Goal: Feedback & Contribution: Submit feedback/report problem

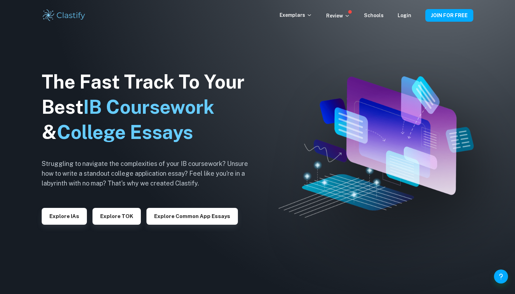
click at [404, 19] on div "Login" at bounding box center [405, 15] width 14 height 8
click at [404, 14] on link "Login" at bounding box center [405, 16] width 14 height 6
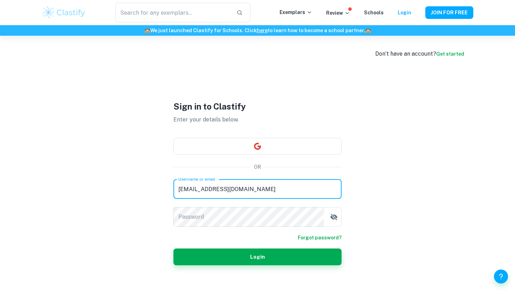
type input "clastify.coree@gmail.com"
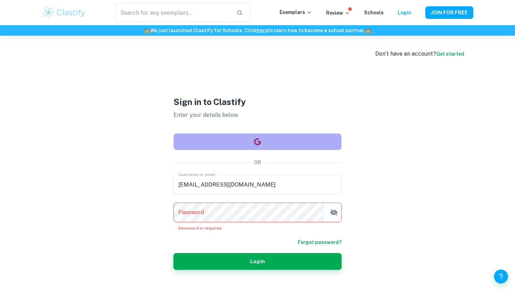
click at [239, 143] on button "button" at bounding box center [258, 142] width 168 height 17
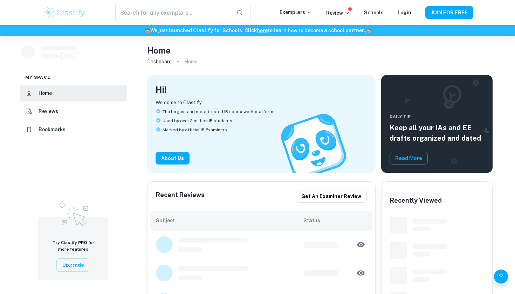
checkbox input "true"
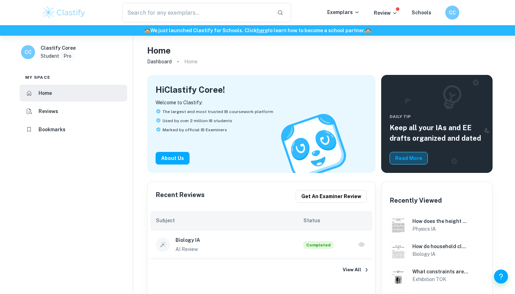
click at [420, 159] on button "Read More" at bounding box center [409, 158] width 38 height 13
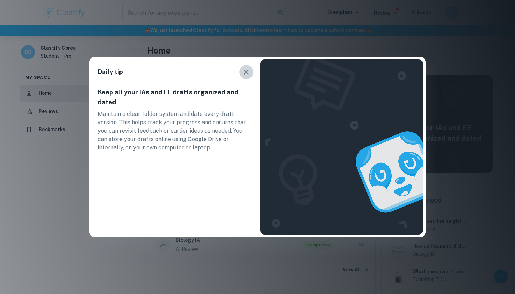
click at [245, 73] on icon "button" at bounding box center [246, 72] width 8 height 8
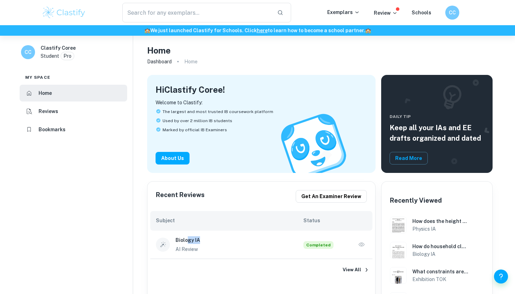
drag, startPoint x: 188, startPoint y: 242, endPoint x: 201, endPoint y: 241, distance: 12.3
click at [201, 241] on h6 "Biology IA" at bounding box center [240, 241] width 128 height 8
click at [198, 240] on h6 "Biology IA" at bounding box center [240, 241] width 128 height 8
drag, startPoint x: 198, startPoint y: 240, endPoint x: 177, endPoint y: 241, distance: 21.7
click at [177, 241] on h6 "Biology IA" at bounding box center [240, 241] width 128 height 8
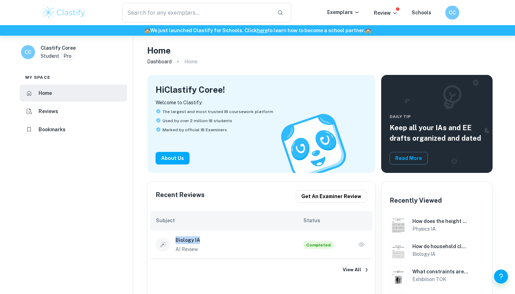
click at [177, 241] on h6 "Biology IA" at bounding box center [240, 241] width 128 height 8
drag, startPoint x: 188, startPoint y: 243, endPoint x: 192, endPoint y: 243, distance: 4.2
click at [192, 243] on h6 "Biology IA" at bounding box center [240, 241] width 128 height 8
click at [360, 244] on icon "button" at bounding box center [361, 245] width 7 height 7
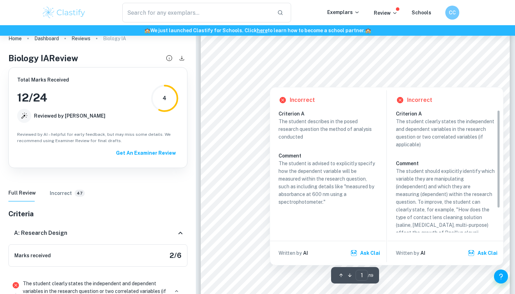
scroll to position [83, 0]
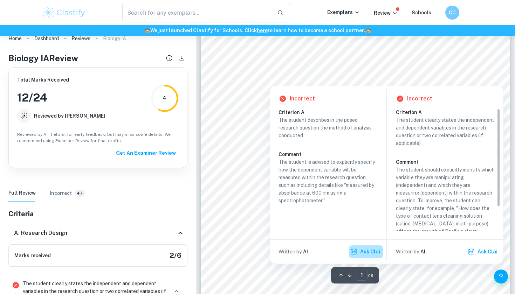
click at [373, 253] on button "Ask Clai" at bounding box center [366, 252] width 34 height 13
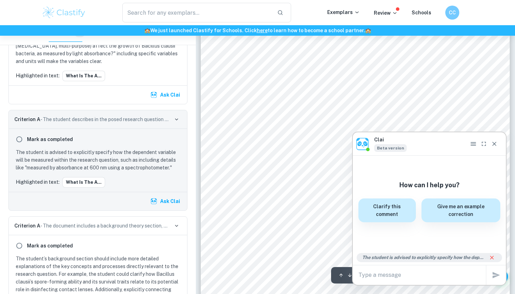
scroll to position [41, 0]
click at [499, 143] on button "Close" at bounding box center [494, 144] width 11 height 11
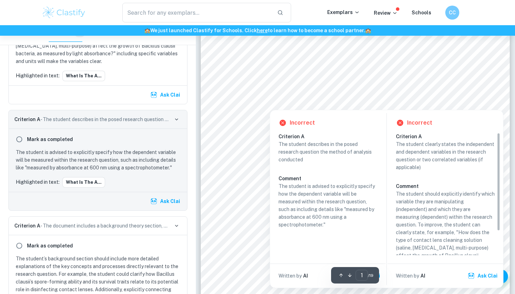
scroll to position [61, 0]
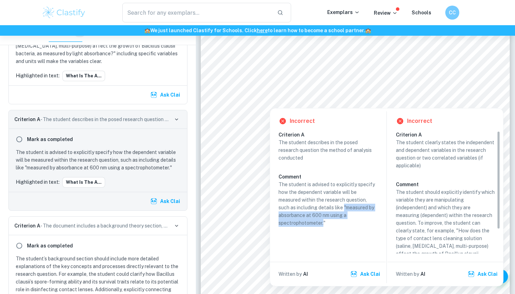
drag, startPoint x: 346, startPoint y: 210, endPoint x: 324, endPoint y: 223, distance: 25.6
click at [324, 223] on p "The student is advised to explicitly specify how the dependent variable will be…" at bounding box center [328, 204] width 99 height 46
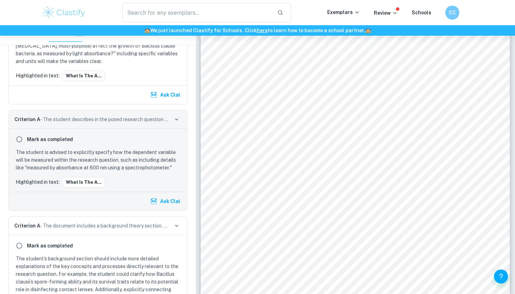
copy p ""measured by absorbance at 600 nm using a spectrophotometer."
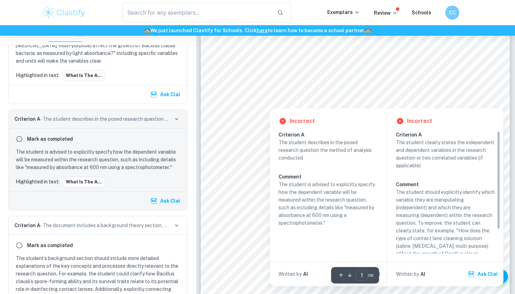
click at [316, 81] on div at bounding box center [365, 85] width 217 height 10
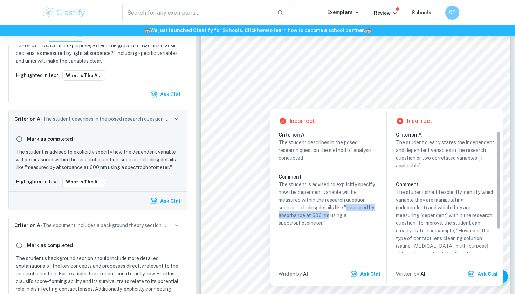
drag, startPoint x: 348, startPoint y: 208, endPoint x: 329, endPoint y: 216, distance: 20.3
click at [329, 216] on p "The student is advised to explicitly specify how the dependent variable will be…" at bounding box center [328, 204] width 99 height 46
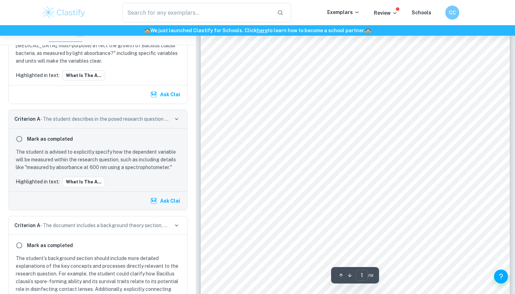
copy p "measured by absorbance at 600 nm"
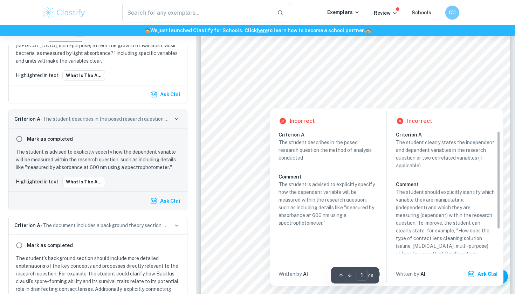
click at [296, 96] on div at bounding box center [355, 94] width 235 height 14
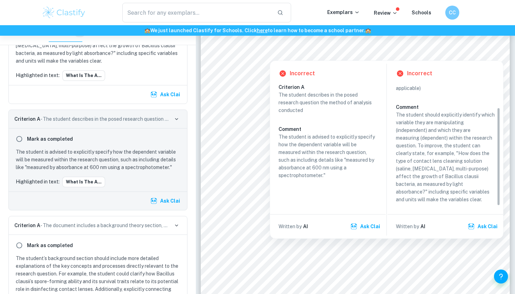
scroll to position [30, 0]
click at [484, 228] on button "Ask Clai" at bounding box center [484, 227] width 34 height 13
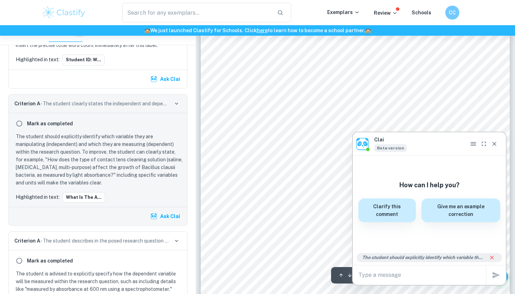
scroll to position [353, 0]
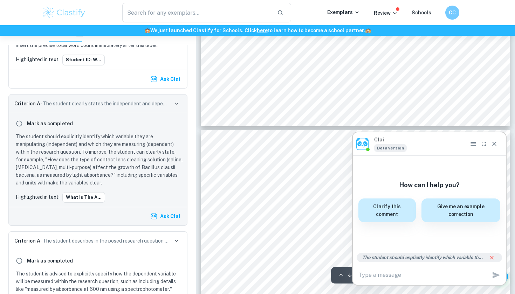
type input "1"
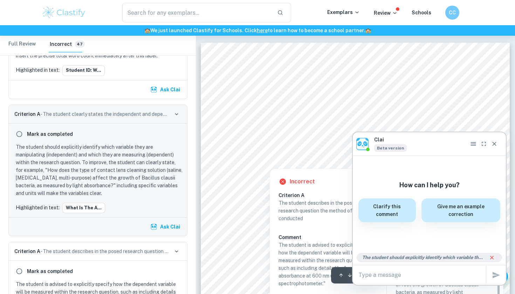
scroll to position [0, 0]
click at [388, 271] on div "x" at bounding box center [423, 275] width 128 height 11
type textarea "I"
click at [390, 205] on h6 "Clarify this comment" at bounding box center [387, 209] width 49 height 15
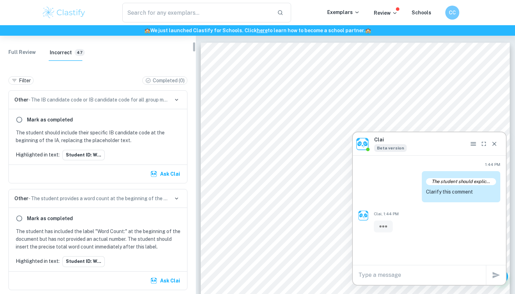
scroll to position [177, 0]
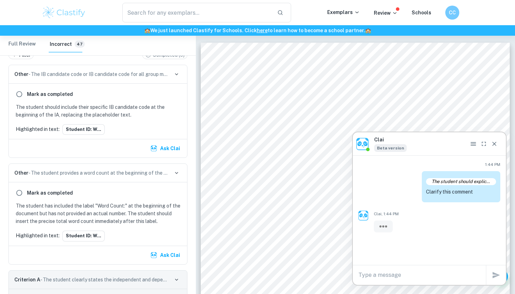
click at [95, 95] on div "Mark as completed" at bounding box center [98, 94] width 170 height 13
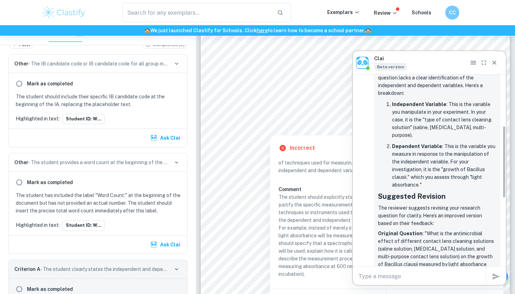
scroll to position [162, 0]
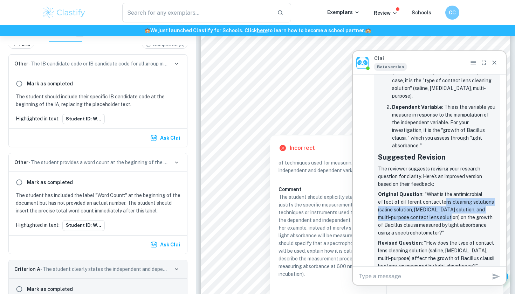
drag, startPoint x: 428, startPoint y: 190, endPoint x: 433, endPoint y: 208, distance: 18.2
click at [433, 208] on p "Original Question : "What is the antimicrobial effect of different contact lens…" at bounding box center [437, 214] width 118 height 46
click at [433, 205] on p "Original Question : "What is the antimicrobial effect of different contact lens…" at bounding box center [437, 214] width 118 height 46
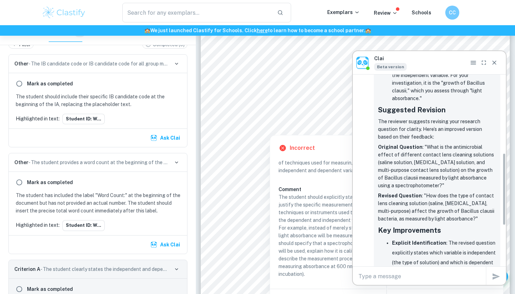
scroll to position [210, 0]
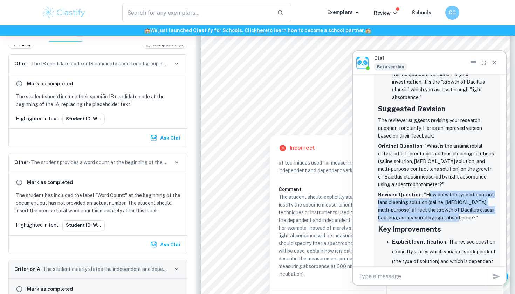
drag, startPoint x: 425, startPoint y: 185, endPoint x: 454, endPoint y: 206, distance: 35.5
click at [454, 206] on p "Revised Question : "How does the type of contact lens cleaning solution (saline…" at bounding box center [437, 206] width 118 height 31
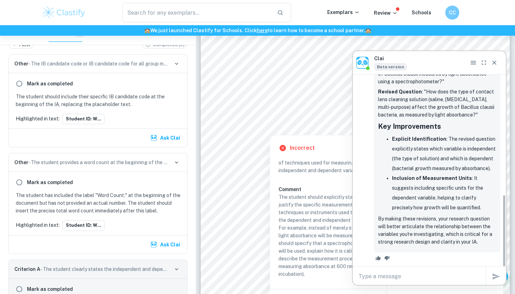
scroll to position [1937, 0]
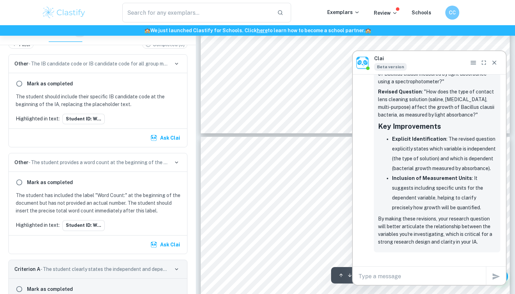
type input "5"
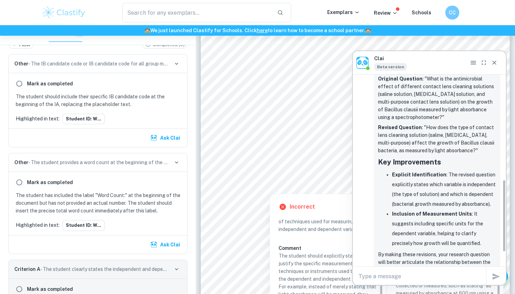
scroll to position [251, 0]
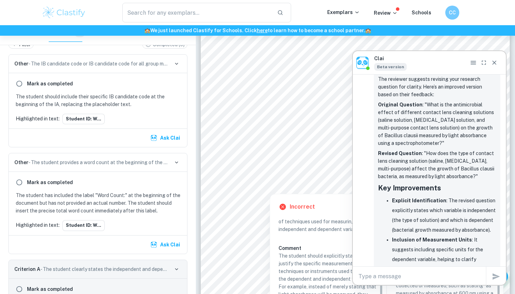
click at [411, 278] on textarea at bounding box center [423, 277] width 128 height 8
type textarea "I"
type textarea "Can I give you a refined version and you see if you agree?"
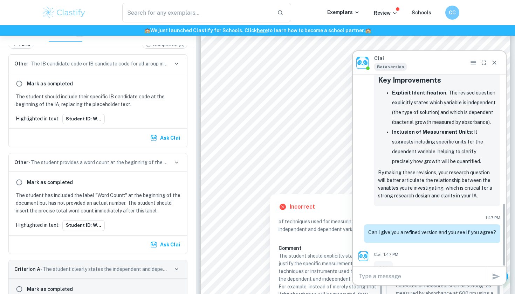
scroll to position [389, 0]
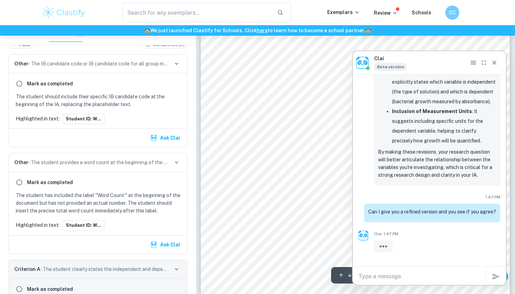
type input "1"
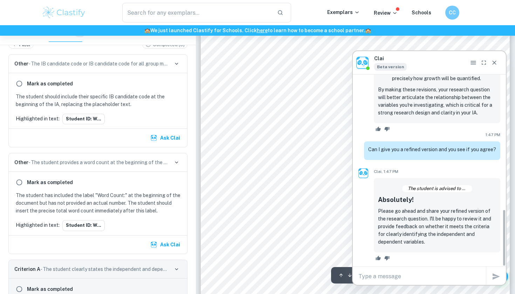
scroll to position [40, 0]
paste textarea "What is the antimicrobial effect of different contact lens cleaning solutions (…"
type textarea "What is the antimicrobial effect of different contact lens cleaning solutions (…"
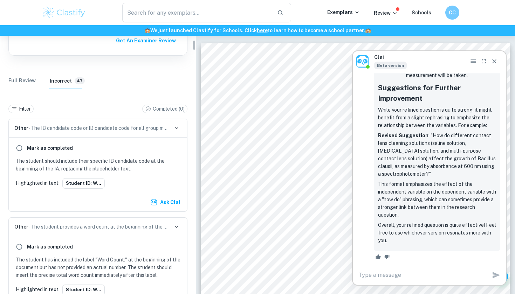
scroll to position [126, 0]
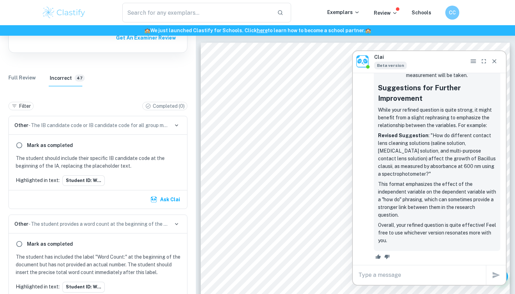
click at [99, 256] on p "The student has included the label "Word Count:" at the beginning of the docume…" at bounding box center [99, 264] width 167 height 23
click at [496, 67] on div "Clai Beta version" at bounding box center [429, 61] width 153 height 23
click at [496, 66] on button "Close" at bounding box center [494, 61] width 11 height 11
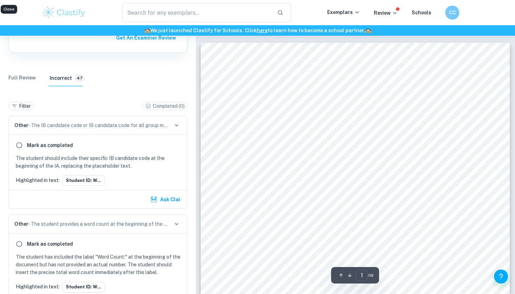
click at [496, 63] on div "Student ID: Word Count: The study of the antimicrobial effect of different cont…" at bounding box center [355, 261] width 309 height 437
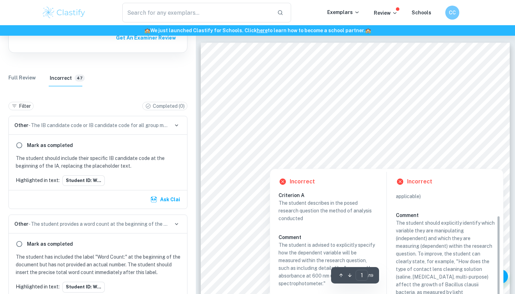
click at [319, 192] on h6 "Criterion A" at bounding box center [331, 196] width 104 height 8
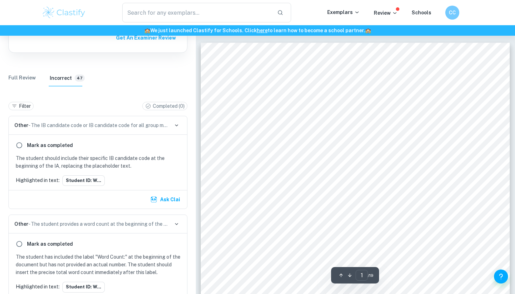
scroll to position [465, 0]
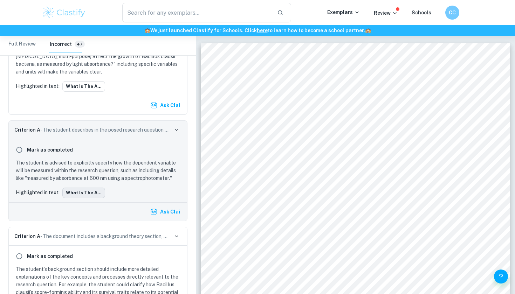
click at [82, 193] on button "What is the a..." at bounding box center [83, 193] width 43 height 11
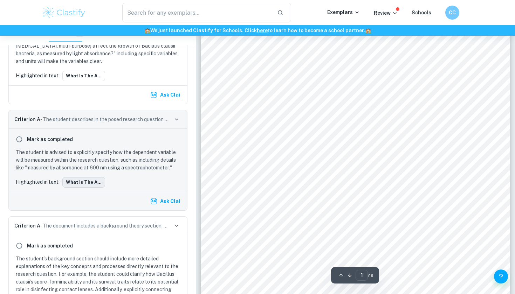
scroll to position [91, 0]
click at [76, 177] on div "[PERSON_NAME] as completed The student is advised to explicitly specify how the…" at bounding box center [98, 160] width 178 height 63
click at [84, 77] on button "What is the a..." at bounding box center [83, 76] width 43 height 11
click at [92, 178] on button "What is the a..." at bounding box center [83, 182] width 43 height 11
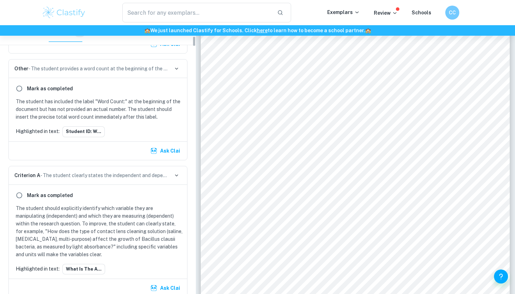
scroll to position [263, 0]
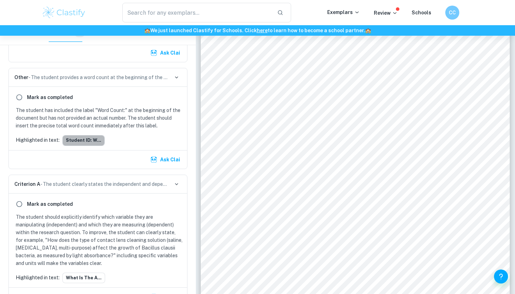
click at [84, 141] on button "Student ID: W..." at bounding box center [83, 140] width 42 height 11
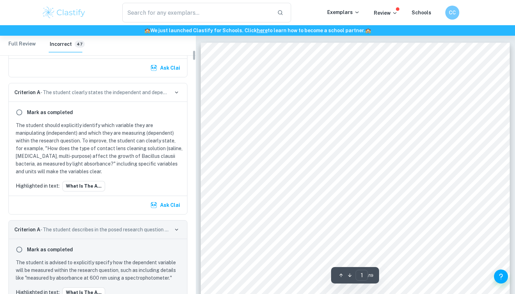
scroll to position [366, 0]
click at [87, 187] on button "What is the a..." at bounding box center [83, 186] width 43 height 11
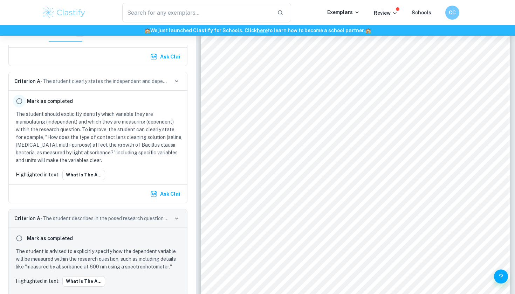
click at [18, 103] on input "radio" at bounding box center [19, 101] width 13 height 13
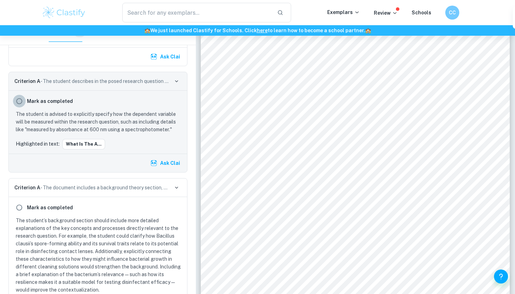
click at [19, 99] on input "radio" at bounding box center [19, 101] width 13 height 13
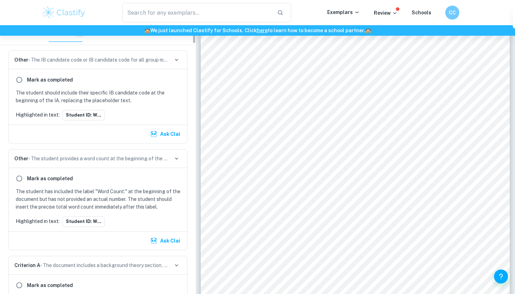
scroll to position [180, 0]
click at [99, 180] on div "Mark as completed" at bounding box center [98, 180] width 170 height 13
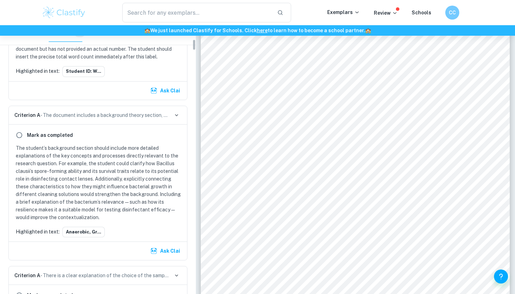
scroll to position [344, 0]
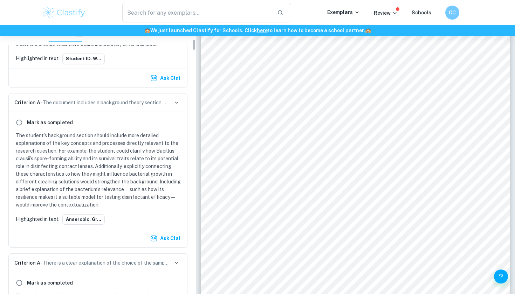
click at [98, 145] on p "The student’s background section should include more detailed explanations of t…" at bounding box center [99, 170] width 167 height 77
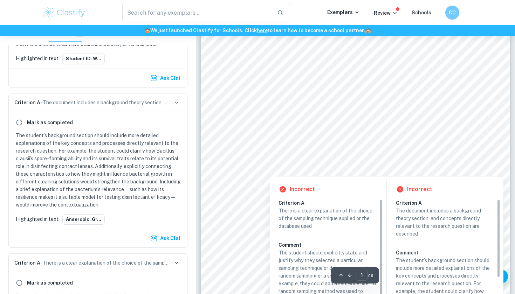
click at [274, 163] on div at bounding box center [356, 163] width 236 height 10
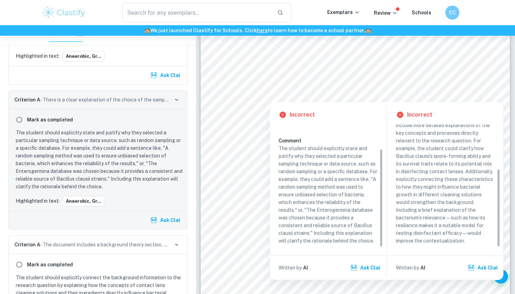
scroll to position [68, 0]
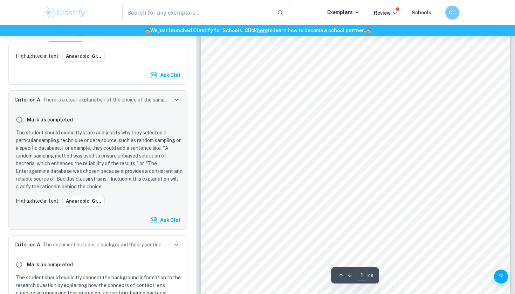
click at [218, 165] on div "Student ID: Word Count: The study of the antimicrobial effect of different cont…" at bounding box center [355, 95] width 309 height 437
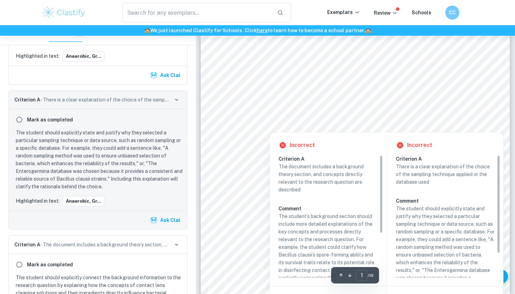
click at [274, 116] on div at bounding box center [356, 117] width 236 height 14
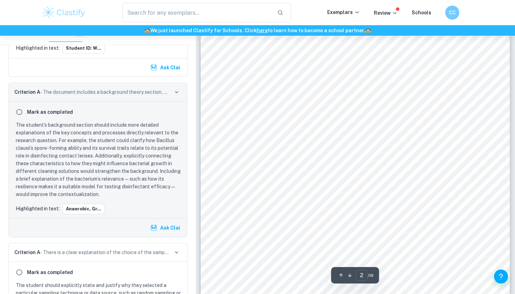
scroll to position [502, 0]
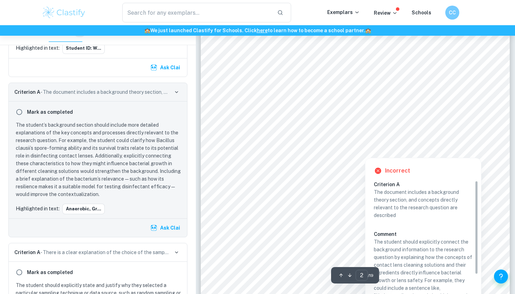
click at [298, 98] on div at bounding box center [356, 103] width 236 height 14
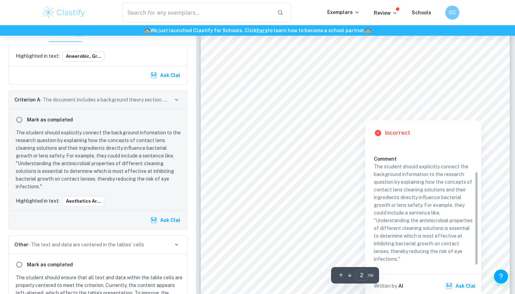
scroll to position [541, 0]
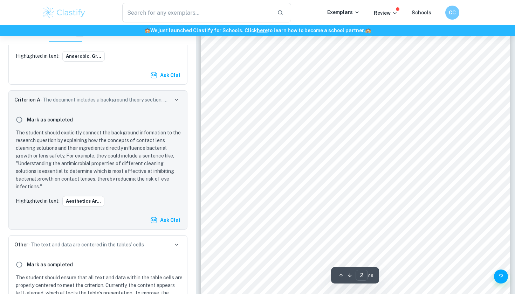
click at [285, 184] on div "Contact lenses “Contact lenses are thin lenses placed directly on the surface o…" at bounding box center [355, 160] width 309 height 437
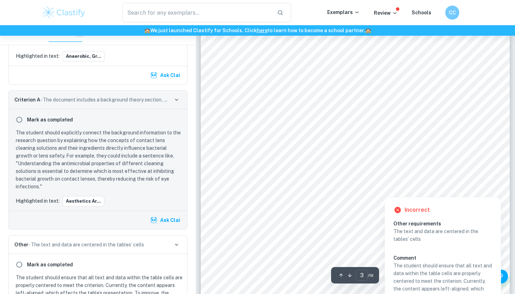
scroll to position [942, 0]
click at [345, 177] on span "Effective against different microorganisms, including gram-positive" at bounding box center [390, 177] width 155 height 5
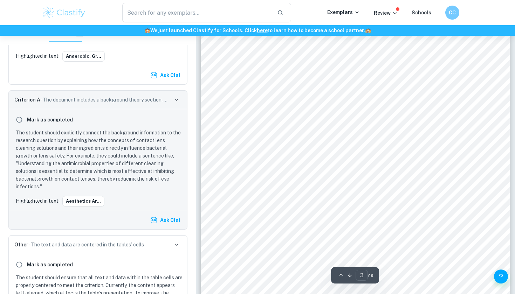
scroll to position [966, 0]
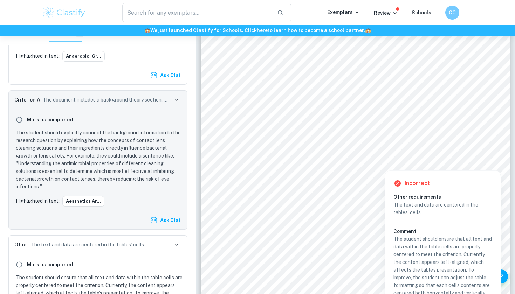
click at [340, 157] on div at bounding box center [391, 159] width 157 height 8
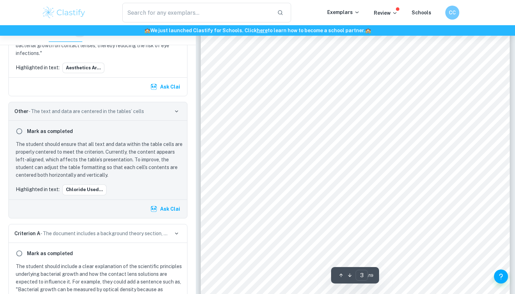
scroll to position [958, 0]
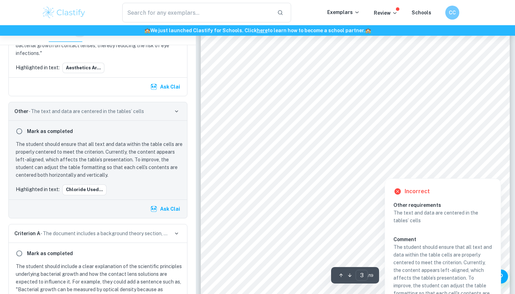
click at [338, 165] on div at bounding box center [391, 167] width 157 height 8
click at [371, 163] on div at bounding box center [391, 163] width 157 height 1
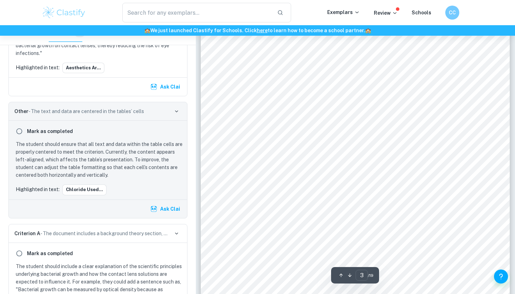
click at [339, 195] on span "water-holding agent ([PERSON_NAME] & [PERSON_NAME], 2005)." at bounding box center [392, 194] width 158 height 5
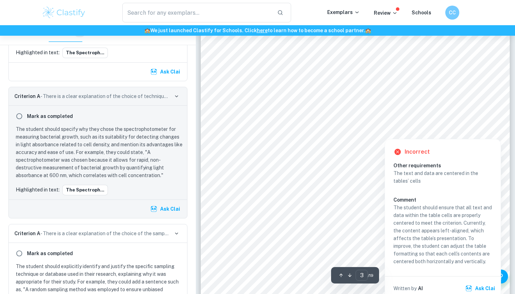
scroll to position [996, 0]
click at [340, 108] on div at bounding box center [378, 112] width 130 height 14
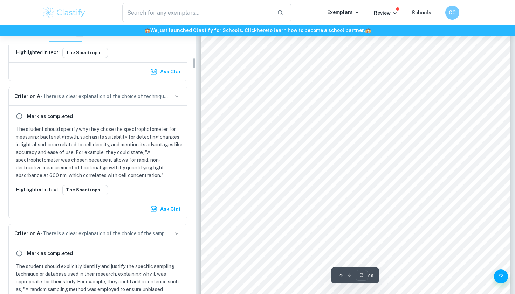
scroll to position [786, 0]
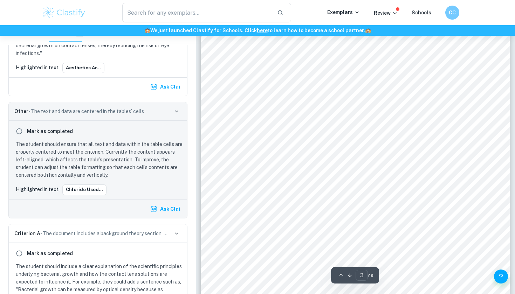
click at [321, 183] on div "Table 1. Analysis and comparison of ingredients of [PERSON_NAME] and Opti Free:…" at bounding box center [355, 145] width 309 height 437
click at [48, 267] on p "The student should include a clear explanation of the scientific principles und…" at bounding box center [99, 294] width 167 height 62
click at [20, 130] on input "radio" at bounding box center [19, 131] width 13 height 13
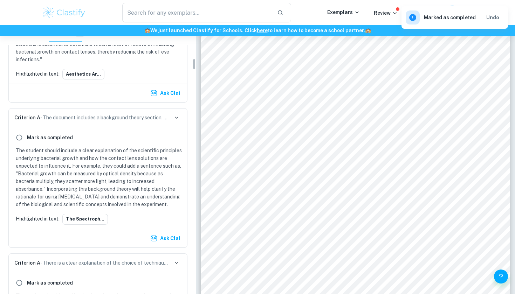
scroll to position [771, 0]
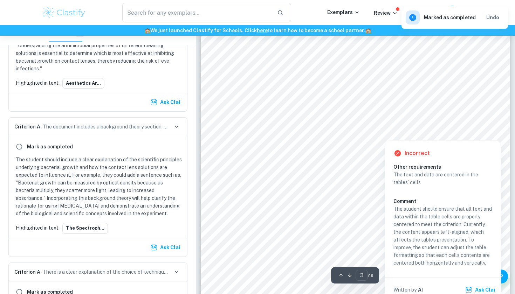
click at [339, 115] on div at bounding box center [378, 112] width 130 height 14
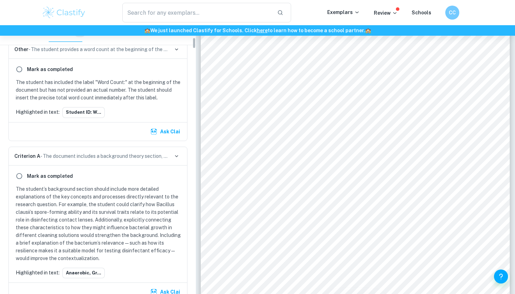
scroll to position [317, 0]
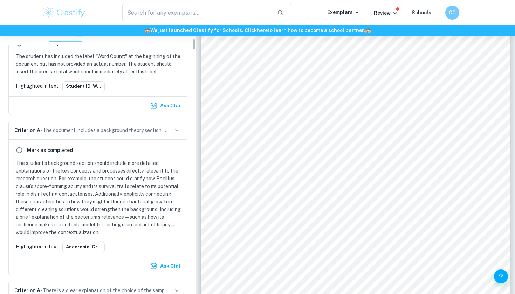
click at [107, 160] on p "The student’s background section should include more detailed explanations of t…" at bounding box center [99, 198] width 167 height 77
click at [101, 130] on p "Criterion A - The document includes a background theory section, and concepts d…" at bounding box center [91, 131] width 155 height 8
click at [100, 135] on div "Criterion A - The document includes a background theory section, and concepts d…" at bounding box center [98, 130] width 178 height 19
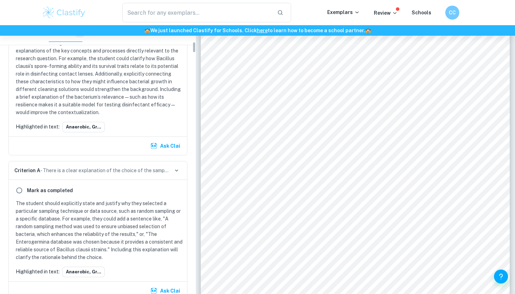
scroll to position [472, 0]
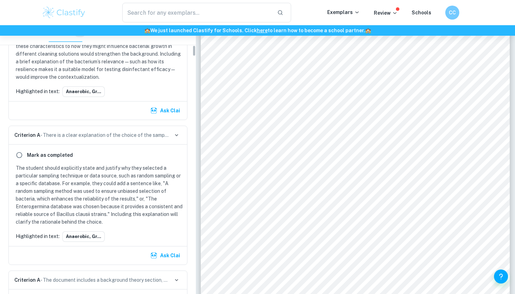
click at [70, 130] on div "Criterion A - There is a clear explanation of the choice of the sampling techni…" at bounding box center [98, 135] width 178 height 19
click at [77, 134] on p "Criterion A - There is a clear explanation of the choice of the sampling techni…" at bounding box center [91, 135] width 155 height 8
click at [92, 237] on button "anaerobic, gr..." at bounding box center [83, 237] width 42 height 11
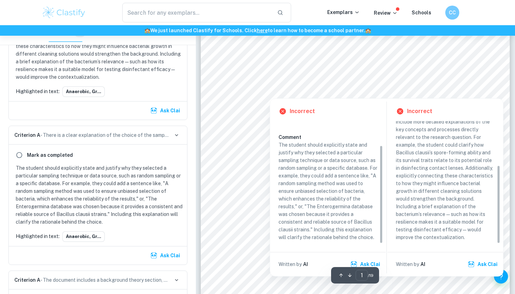
click at [272, 87] on div at bounding box center [356, 92] width 236 height 10
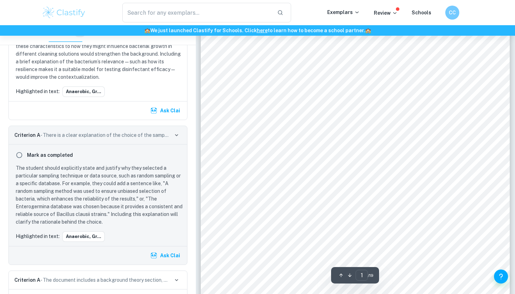
scroll to position [508, 0]
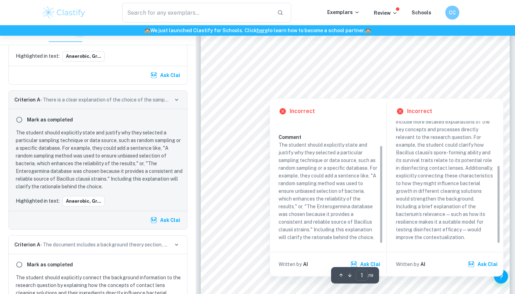
click at [264, 88] on div at bounding box center [356, 92] width 236 height 10
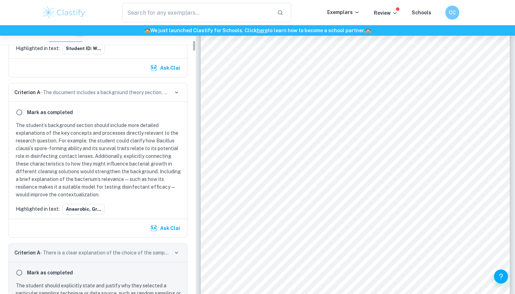
scroll to position [362, 0]
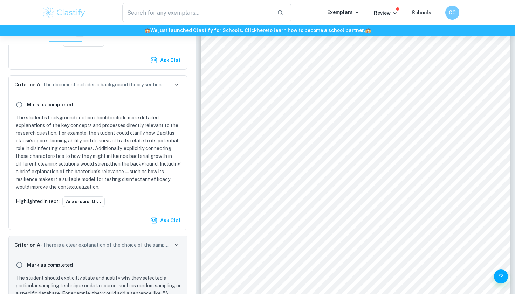
click at [105, 83] on p "Criterion A - The document includes a background theory section, and concepts d…" at bounding box center [91, 85] width 155 height 8
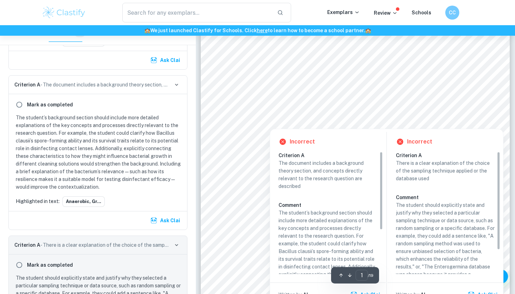
click at [311, 99] on div at bounding box center [356, 104] width 236 height 14
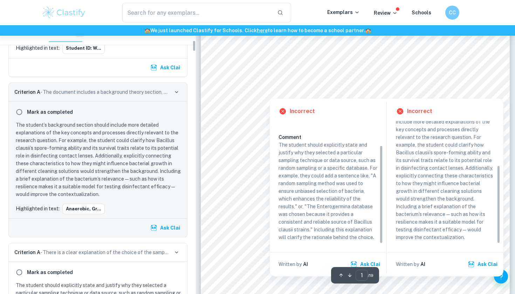
click at [311, 86] on div at bounding box center [356, 85] width 236 height 10
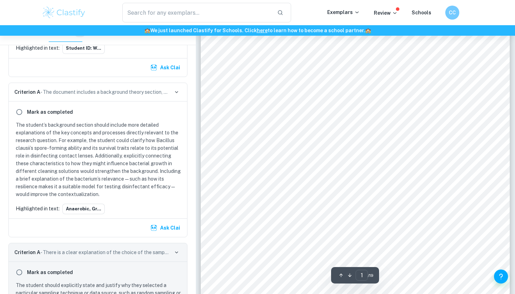
scroll to position [508, 0]
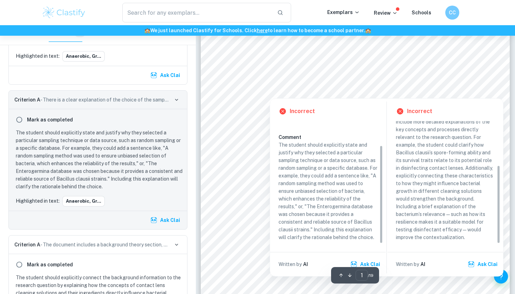
click at [297, 99] on div "Incorrect Criterion A There is a clear explanation of the choice of the samplin…" at bounding box center [328, 188] width 116 height 178
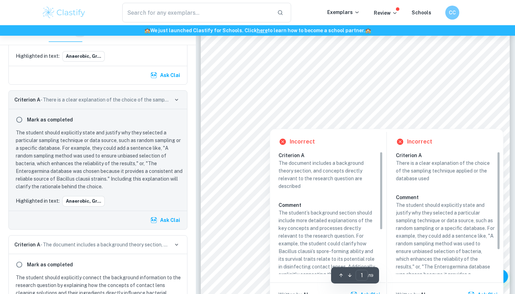
click at [275, 113] on div at bounding box center [356, 114] width 236 height 14
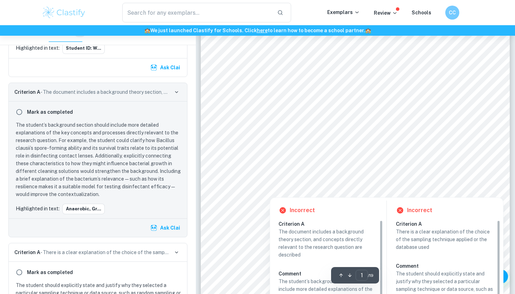
scroll to position [95, 0]
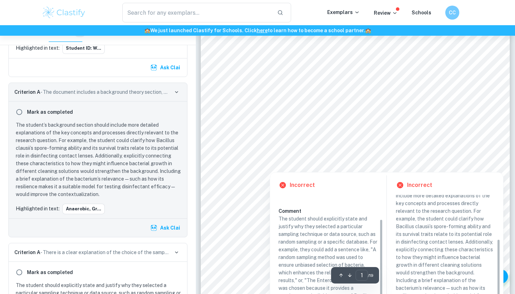
click at [259, 162] on div at bounding box center [356, 166] width 236 height 10
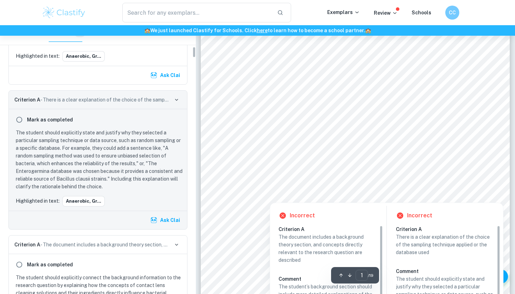
click at [248, 188] on div at bounding box center [356, 188] width 236 height 14
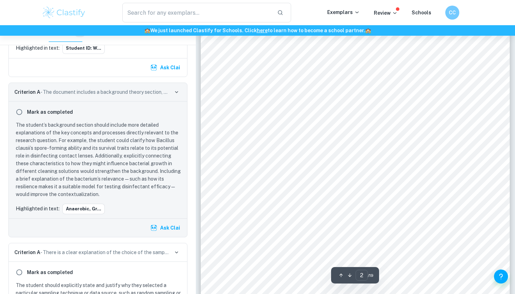
scroll to position [528, 0]
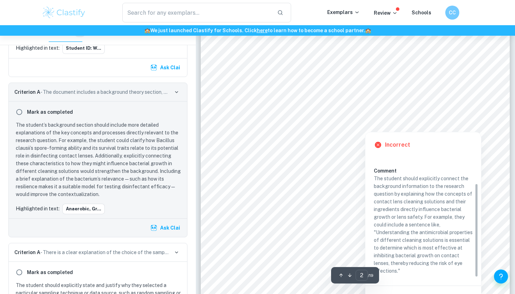
click at [323, 76] on div at bounding box center [356, 77] width 236 height 14
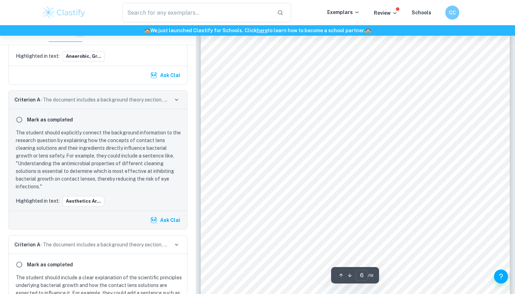
scroll to position [2335, 0]
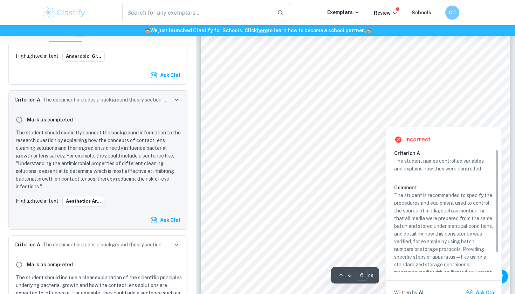
click at [304, 115] on div at bounding box center [328, 115] width 80 height 8
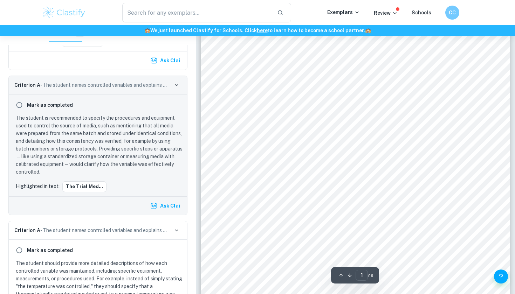
scroll to position [172, 0]
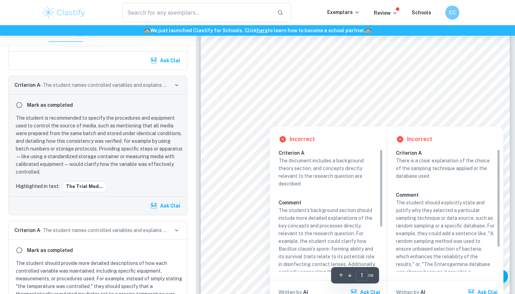
click at [315, 106] on div at bounding box center [356, 111] width 236 height 14
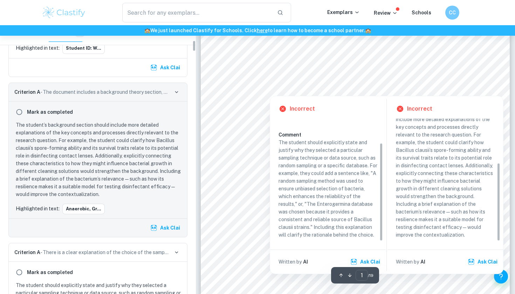
click at [310, 91] on div at bounding box center [356, 89] width 236 height 10
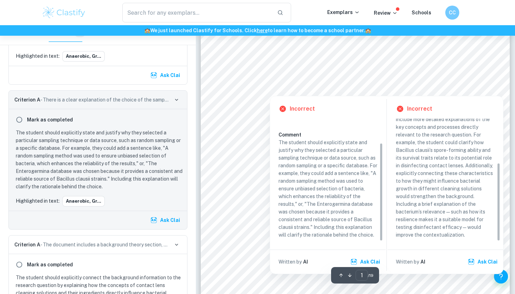
scroll to position [173, 0]
click at [347, 80] on div at bounding box center [356, 82] width 236 height 10
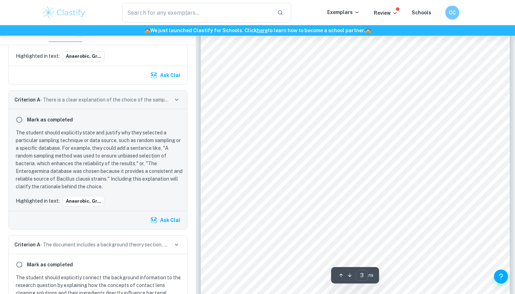
scroll to position [937, 0]
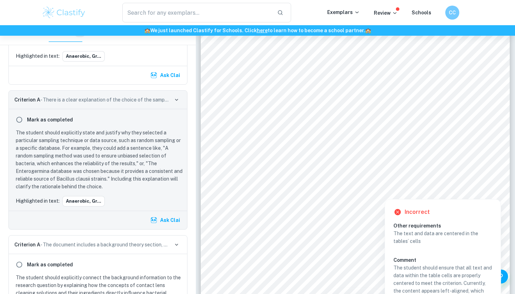
click at [258, 188] on div at bounding box center [254, 191] width 22 height 14
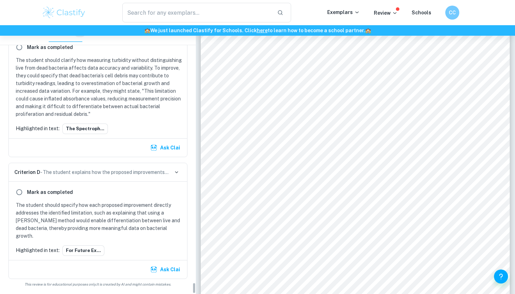
scroll to position [6070, 0]
click at [84, 176] on p "Criterion D - The student explains how the proposed improvements would enhance …" at bounding box center [91, 173] width 155 height 8
click at [83, 250] on button "For future ex..." at bounding box center [83, 251] width 42 height 11
click at [384, 13] on p "Review" at bounding box center [386, 13] width 24 height 8
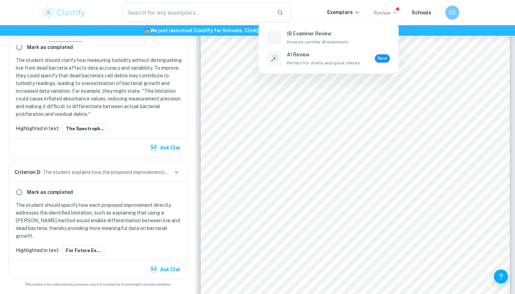
click at [383, 13] on div at bounding box center [257, 147] width 515 height 294
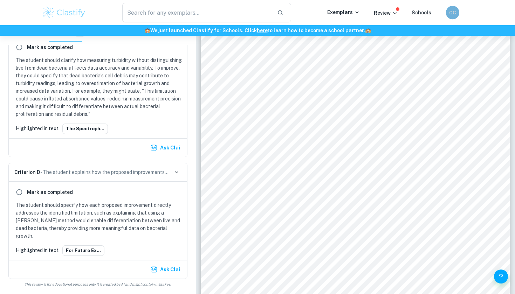
click at [452, 10] on h6 "CC" at bounding box center [453, 12] width 8 height 7
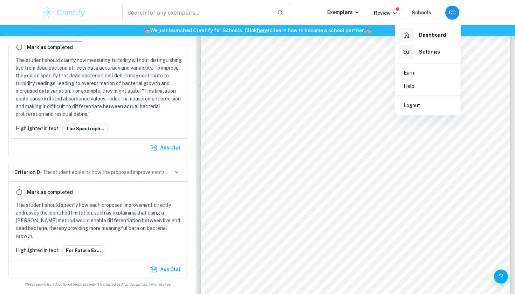
click at [295, 131] on div at bounding box center [257, 147] width 515 height 294
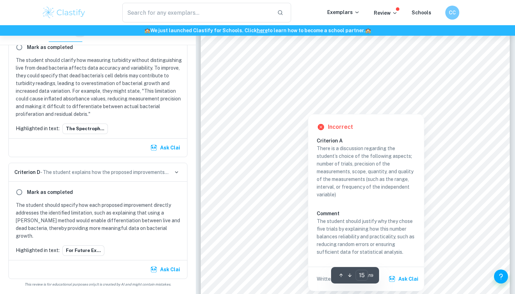
click at [320, 107] on div at bounding box center [308, 107] width 140 height 10
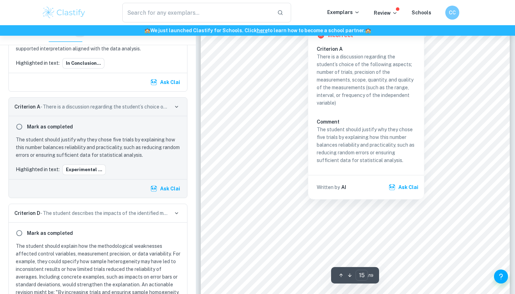
scroll to position [6276, 0]
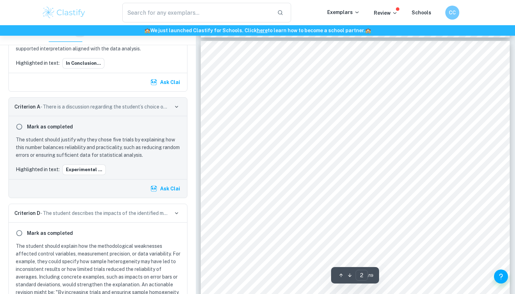
type input "1"
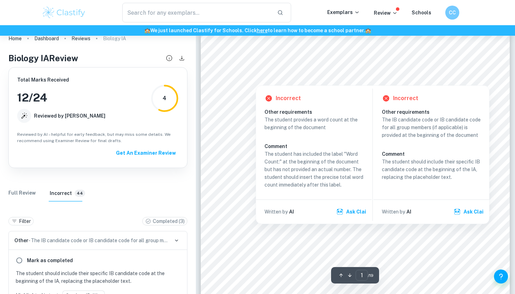
scroll to position [13, 0]
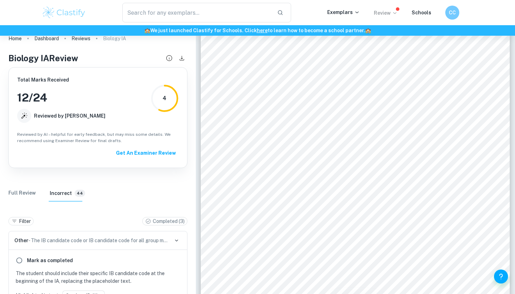
click at [387, 12] on p "Review" at bounding box center [386, 13] width 24 height 8
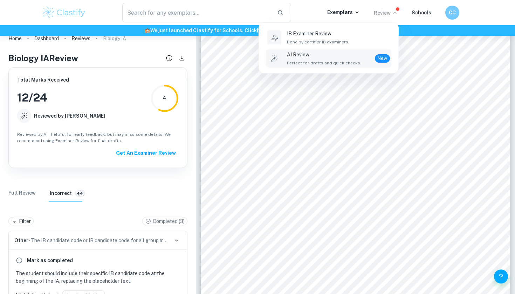
click at [309, 65] on span "Perfect for drafts and quick checks." at bounding box center [324, 63] width 74 height 6
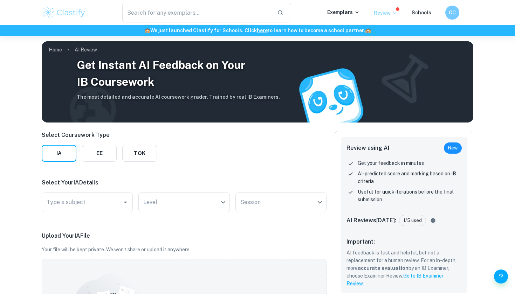
click at [394, 12] on icon at bounding box center [395, 13] width 6 height 6
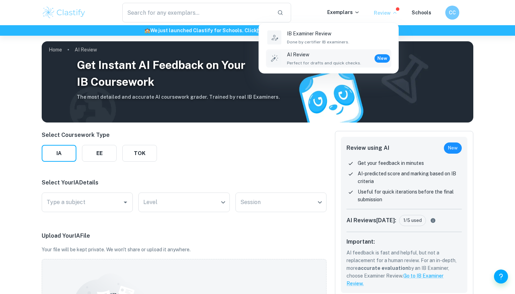
click at [394, 12] on div at bounding box center [257, 147] width 515 height 294
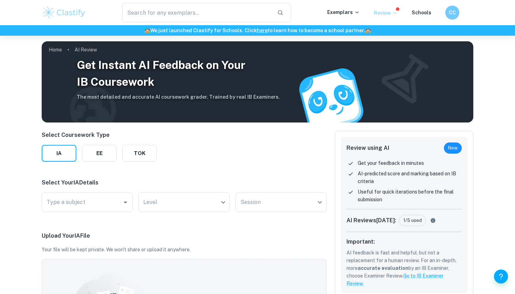
click at [388, 13] on p "Review" at bounding box center [386, 13] width 24 height 8
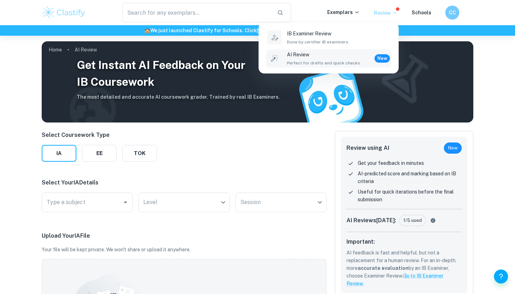
click at [387, 13] on div at bounding box center [257, 147] width 515 height 294
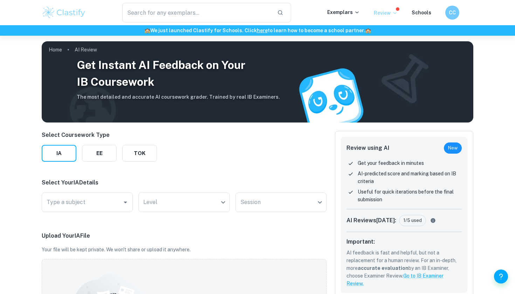
click at [387, 13] on p "Review" at bounding box center [386, 13] width 24 height 8
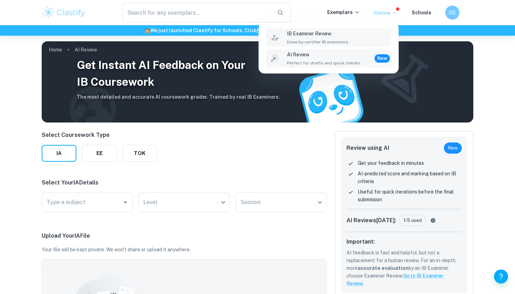
click at [350, 38] on div "IB Examiner Review Done by certifier IB examiners." at bounding box center [338, 37] width 103 height 15
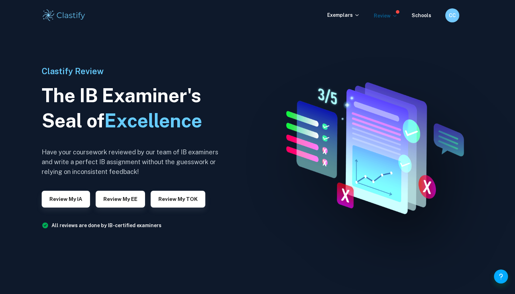
click at [389, 16] on p "Review" at bounding box center [386, 16] width 24 height 8
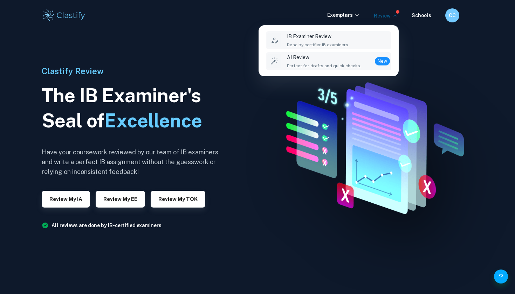
click at [338, 58] on p "AI Review" at bounding box center [324, 58] width 74 height 8
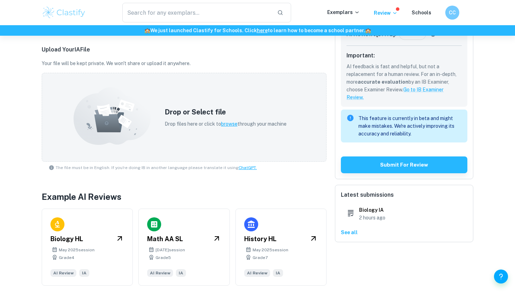
scroll to position [186, 0]
click at [204, 243] on div "Math AA SL [DATE] session Grade 5 AI Review IA" at bounding box center [183, 246] width 91 height 77
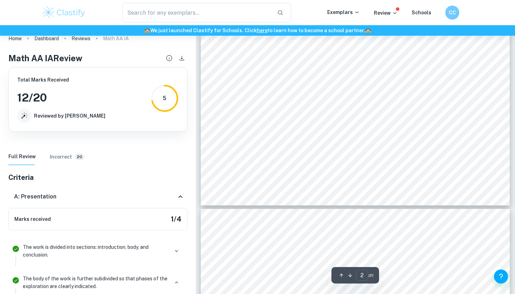
scroll to position [731, 0]
type input "1"
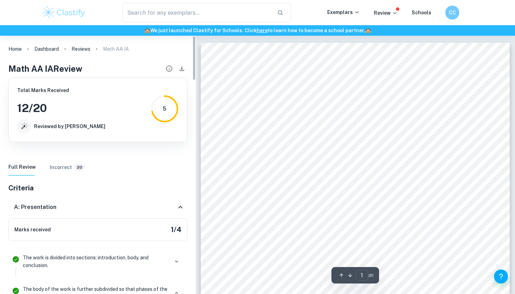
scroll to position [0, 0]
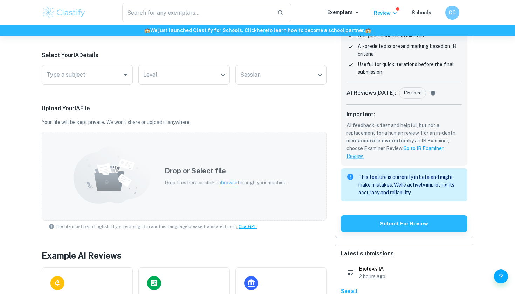
scroll to position [101, 0]
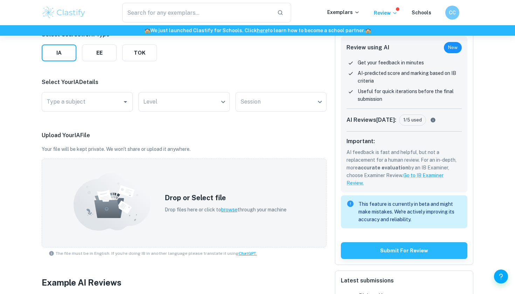
click at [78, 102] on div "Type a subject Type a subject" at bounding box center [87, 102] width 91 height 20
type input "b"
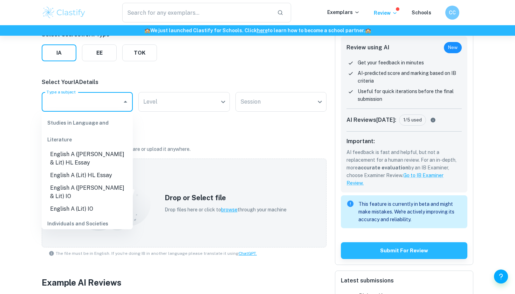
click at [112, 154] on li "English A ([PERSON_NAME] & Lit) HL Essay" at bounding box center [87, 158] width 91 height 21
type input "English A ([PERSON_NAME] & Lit) HL Essay"
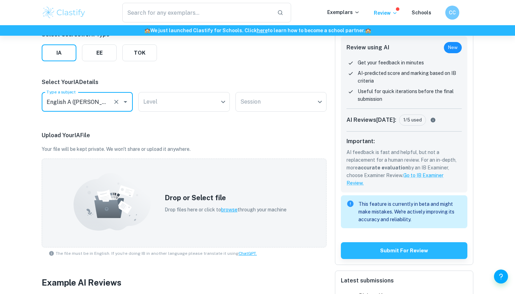
click at [179, 113] on div "Level ​ Level" at bounding box center [183, 103] width 91 height 22
click at [177, 97] on body "We value your privacy We use cookies to enhance your browsing experience, serve…" at bounding box center [257, 82] width 515 height 294
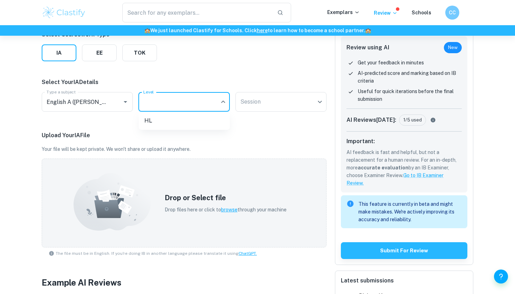
click at [103, 109] on div at bounding box center [257, 147] width 515 height 294
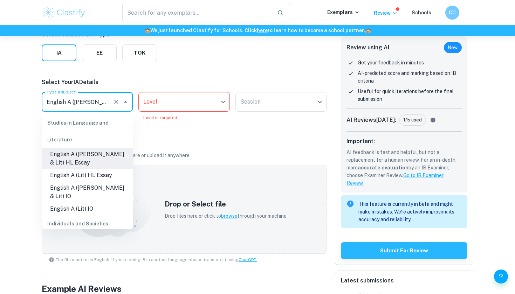
click at [110, 102] on input "English A ([PERSON_NAME] & Lit) HL Essay" at bounding box center [77, 101] width 65 height 13
click at [124, 101] on icon "Close" at bounding box center [125, 102] width 8 height 8
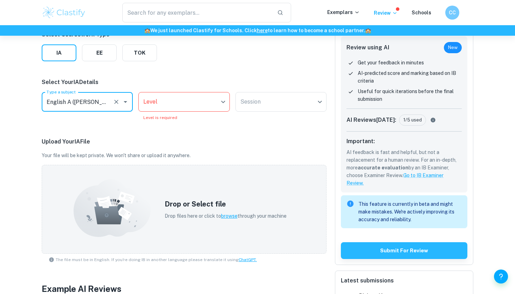
click at [116, 101] on icon "Clear" at bounding box center [116, 102] width 7 height 7
click at [117, 101] on input "Type a subject" at bounding box center [82, 101] width 74 height 13
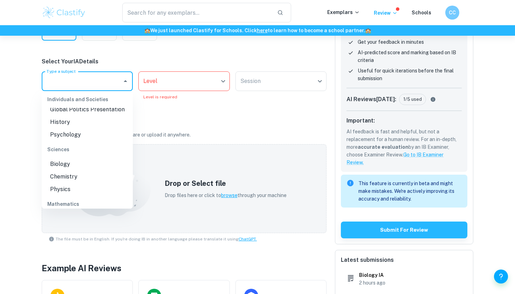
scroll to position [167, 0]
click at [293, 121] on p "Upload Your IA File" at bounding box center [184, 121] width 285 height 8
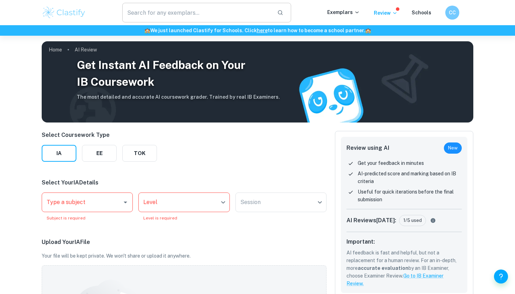
scroll to position [0, 0]
click at [154, 156] on button "TOK" at bounding box center [139, 153] width 35 height 17
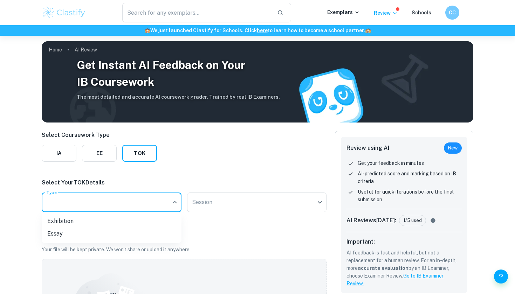
click at [101, 198] on body "We value your privacy We use cookies to enhance your browsing experience, serve…" at bounding box center [257, 183] width 515 height 294
click at [101, 198] on div at bounding box center [257, 147] width 515 height 294
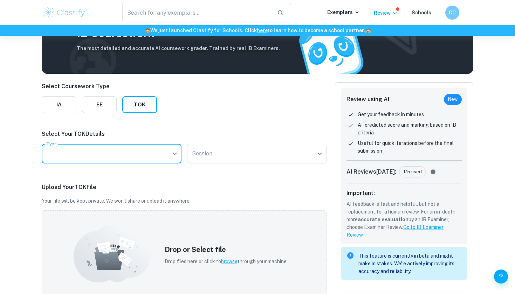
scroll to position [150, 0]
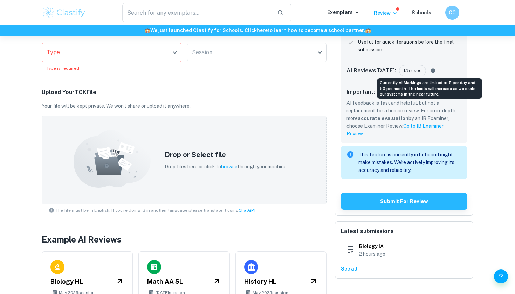
click at [431, 72] on icon "Currently AI Markings are limited at 5 per day and 50 per month. The limits wil…" at bounding box center [433, 70] width 5 height 5
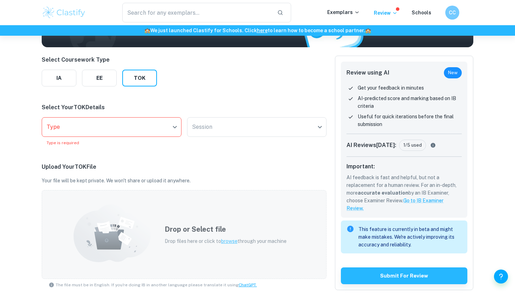
scroll to position [81, 0]
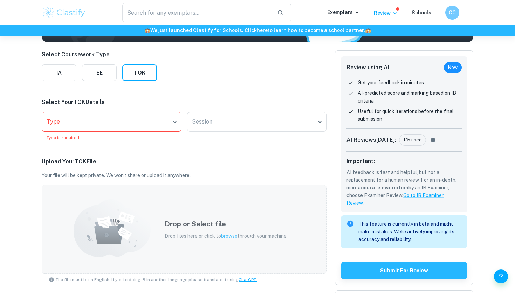
drag, startPoint x: 136, startPoint y: 230, endPoint x: 137, endPoint y: 235, distance: 4.9
click at [137, 235] on icon at bounding box center [112, 228] width 77 height 58
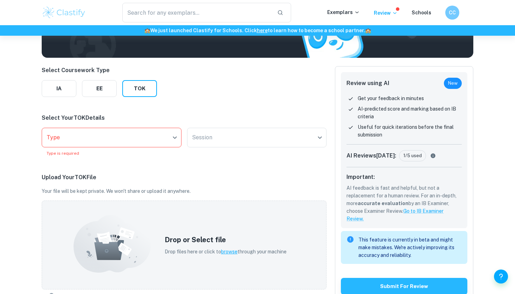
scroll to position [64, 0]
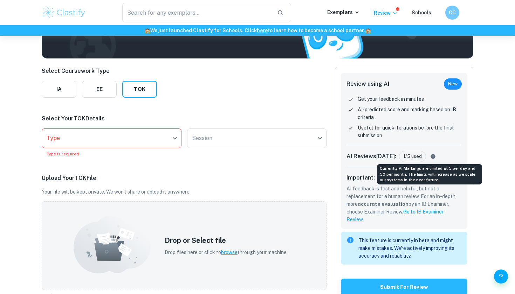
click at [431, 158] on icon "Currently AI Markings are limited at 5 per day and 50 per month. The limits wil…" at bounding box center [433, 156] width 5 height 5
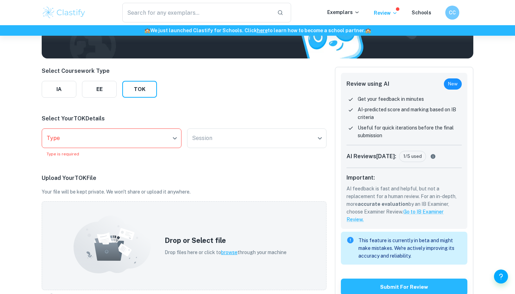
click at [157, 136] on body "We value your privacy We use cookies to enhance your browsing experience, serve…" at bounding box center [257, 119] width 515 height 294
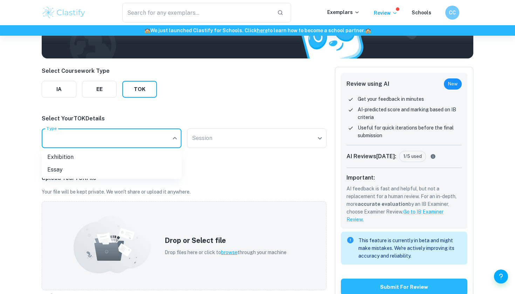
click at [123, 160] on li "Exhibition" at bounding box center [112, 157] width 140 height 13
type input "Exhibition"
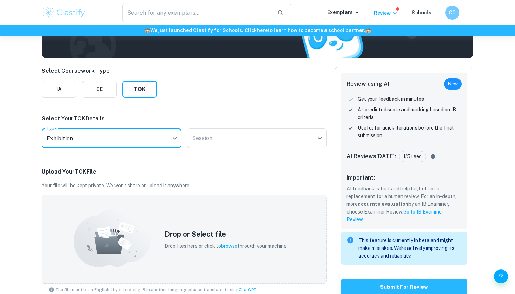
click at [217, 156] on div "Select Coursework Type IA EE TOK Select Your TOK Details Type Exhibition Exhibi…" at bounding box center [184, 237] width 285 height 341
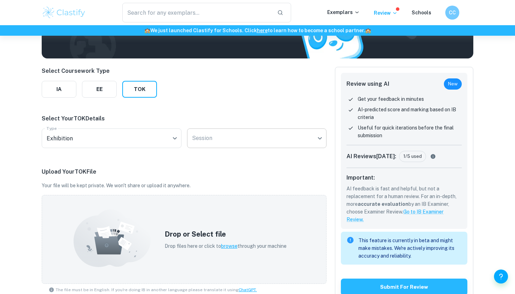
click at [217, 143] on body "We value your privacy We use cookies to enhance your browsing experience, serve…" at bounding box center [257, 119] width 515 height 294
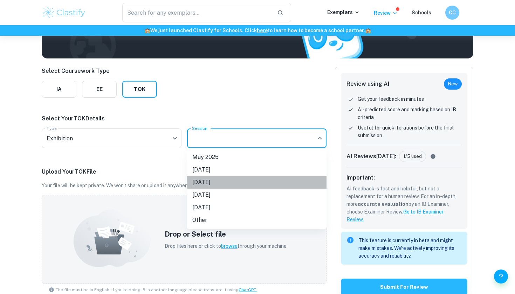
click at [212, 181] on li "[DATE]" at bounding box center [257, 182] width 140 height 13
type input "M26"
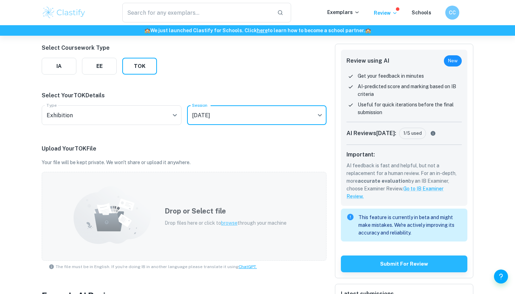
scroll to position [42, 0]
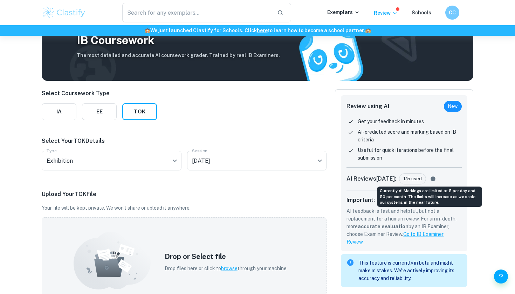
click at [431, 178] on icon "Currently AI Markings are limited at 5 per day and 50 per month. The limits wil…" at bounding box center [433, 179] width 5 height 5
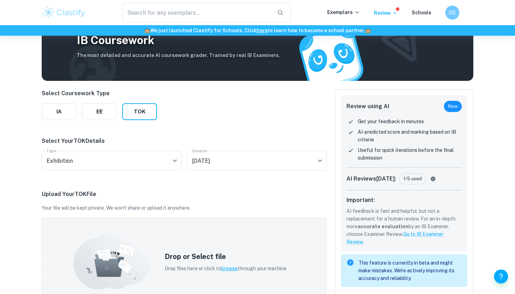
click at [321, 123] on div "Select Coursework Type IA EE TOK Select Your TOK Details Type Exhibition Exhibi…" at bounding box center [184, 259] width 285 height 341
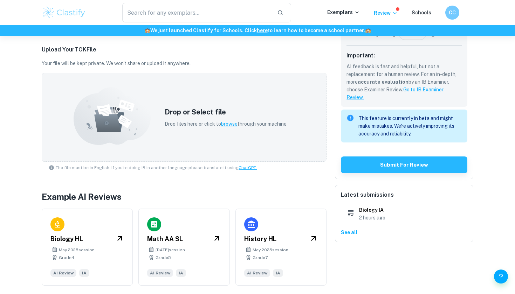
scroll to position [168, 0]
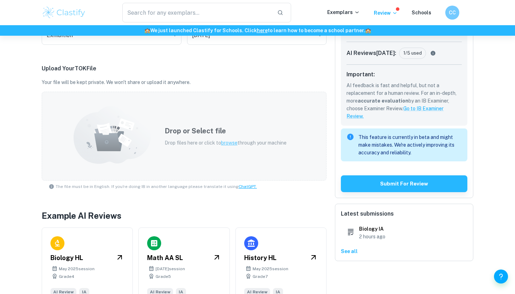
click at [184, 118] on div "Drop or Select file Drop files here or click to browse through your machine" at bounding box center [225, 136] width 139 height 38
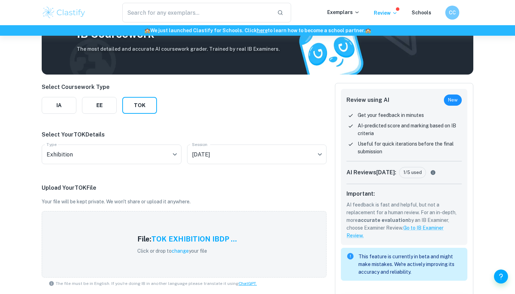
scroll to position [45, 0]
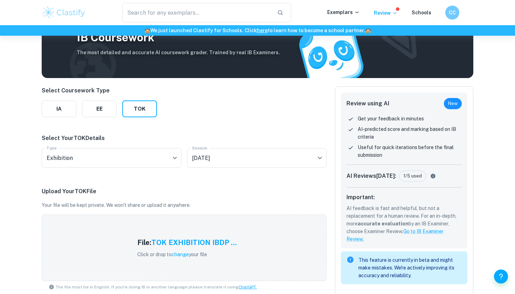
click at [255, 101] on div "Select Coursework Type IA EE TOK Select Your TOK Details Type Exhibition Exhibi…" at bounding box center [184, 246] width 285 height 319
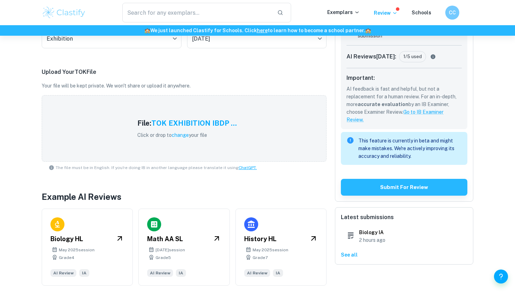
scroll to position [164, 0]
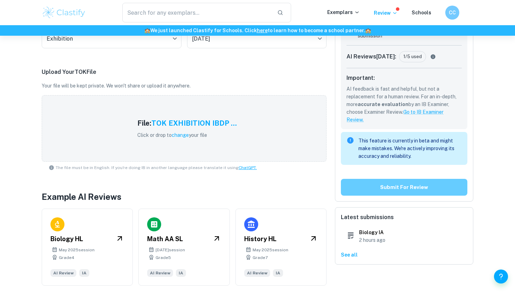
click at [407, 187] on button "Submit for review" at bounding box center [404, 187] width 127 height 17
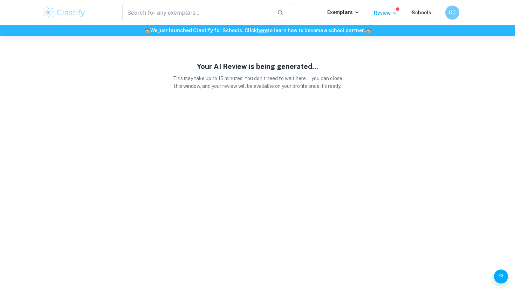
scroll to position [0, 0]
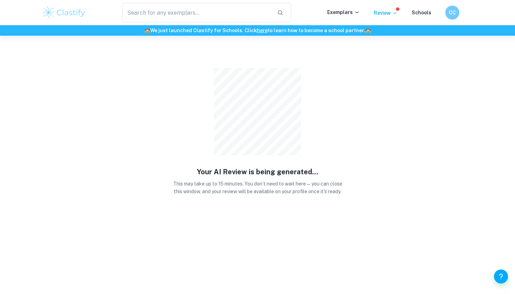
click at [235, 53] on div "Your AI Review is being generated... This may take up to 15 minutes. You don’t …" at bounding box center [257, 123] width 175 height 174
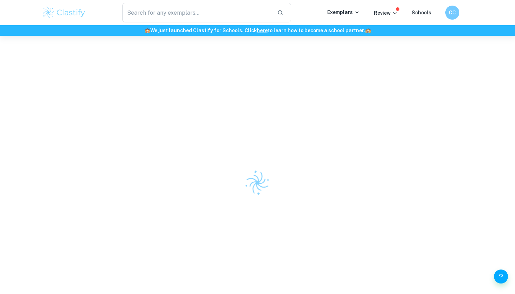
drag, startPoint x: 196, startPoint y: 26, endPoint x: 251, endPoint y: 226, distance: 207.3
click at [251, 226] on div at bounding box center [257, 183] width 515 height 294
click at [298, 59] on div at bounding box center [257, 183] width 515 height 294
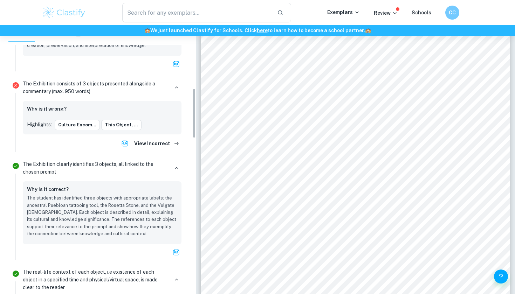
scroll to position [333, 0]
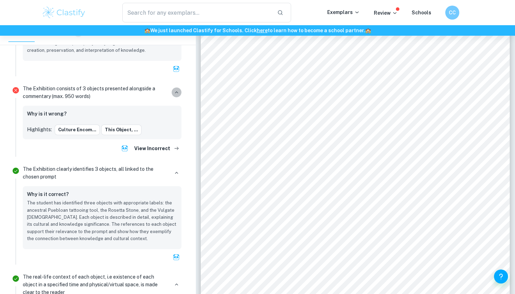
click at [179, 94] on icon "button" at bounding box center [177, 92] width 6 height 6
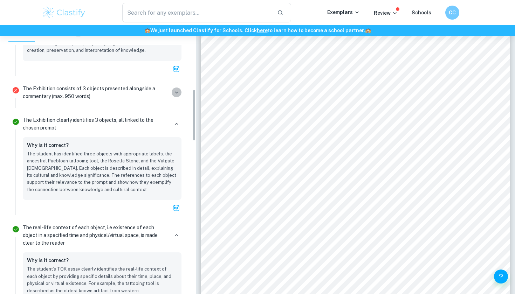
click at [179, 94] on icon "button" at bounding box center [177, 92] width 6 height 6
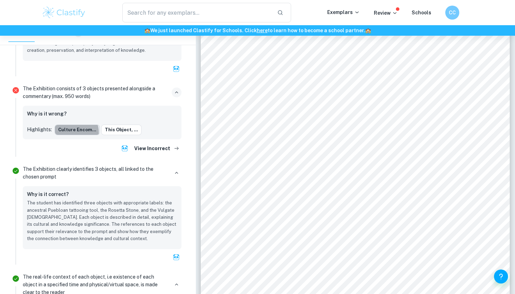
click at [73, 131] on button "Culture encom..." at bounding box center [77, 130] width 45 height 11
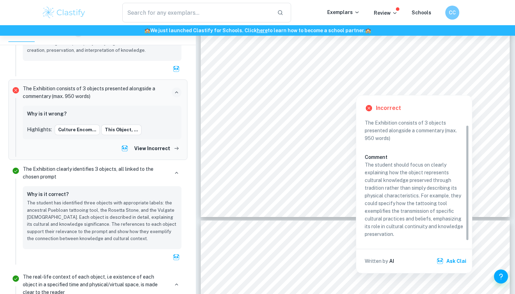
scroll to position [7, 0]
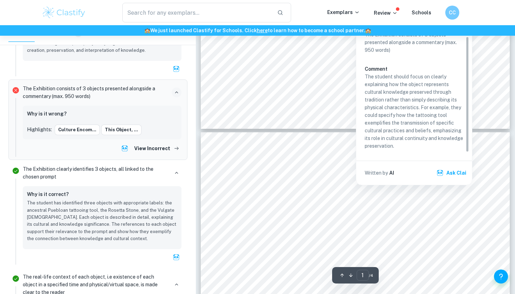
type input "2"
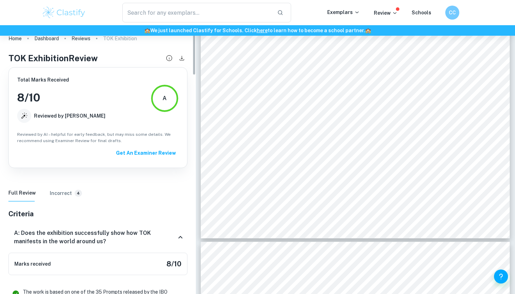
scroll to position [0, 0]
click at [59, 193] on h6 "Incorrect" at bounding box center [61, 194] width 22 height 8
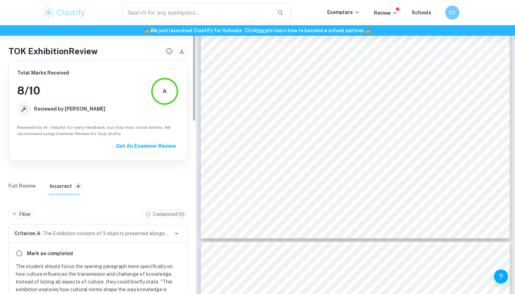
scroll to position [0, 0]
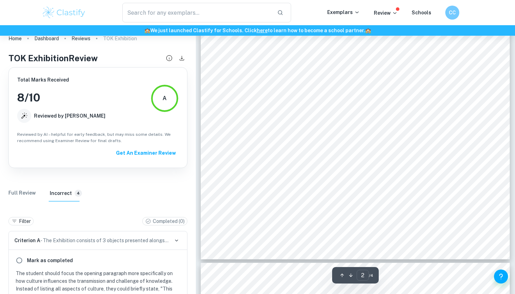
click at [22, 190] on Review "Full Review" at bounding box center [21, 193] width 27 height 17
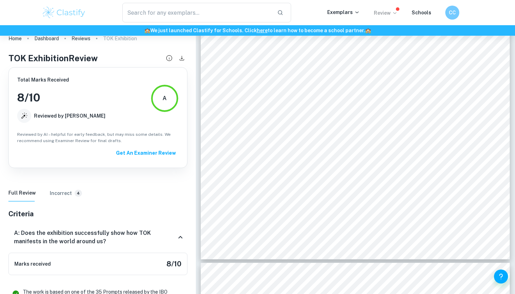
click at [379, 11] on p "Review" at bounding box center [386, 13] width 24 height 8
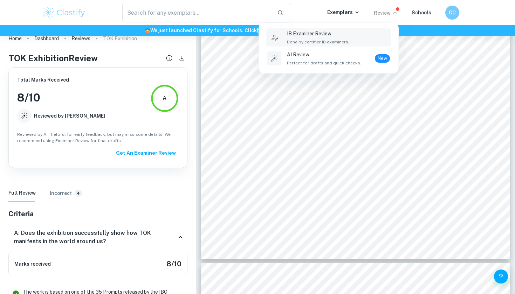
click at [308, 34] on p "IB Examiner Review" at bounding box center [318, 34] width 62 height 8
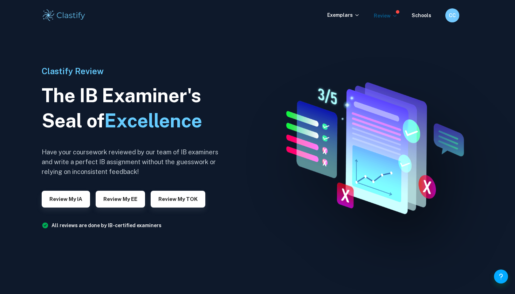
click at [397, 15] on icon at bounding box center [395, 16] width 6 height 6
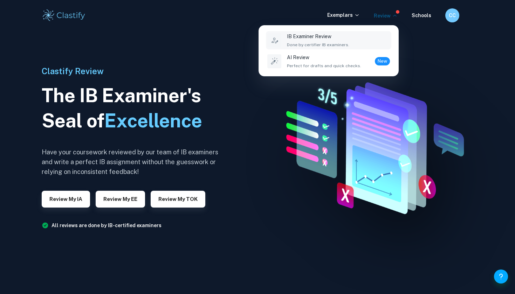
click at [319, 74] on ul "IB Examiner Review Done by certifier IB examiners. AI Review Perfect for drafts…" at bounding box center [329, 51] width 140 height 50
click at [319, 68] on span "Perfect for drafts and quick checks." at bounding box center [324, 66] width 74 height 6
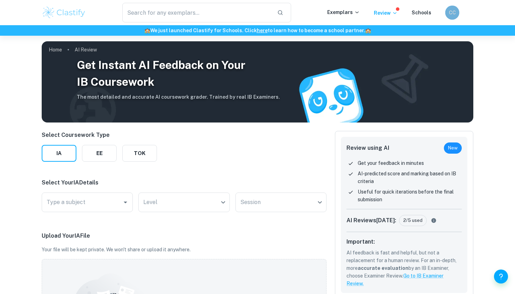
click at [458, 15] on div "CC" at bounding box center [453, 13] width 14 height 14
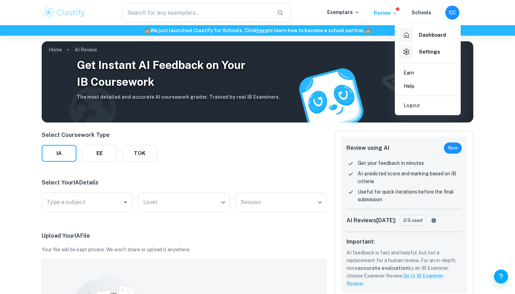
click at [443, 34] on h6 "Dashboard" at bounding box center [432, 35] width 27 height 8
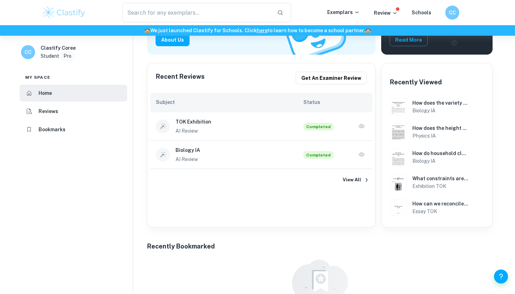
scroll to position [163, 0]
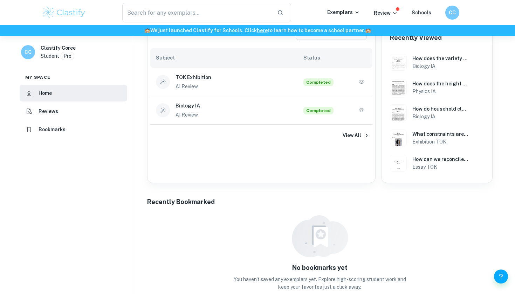
click at [361, 109] on icon "button" at bounding box center [361, 110] width 7 height 7
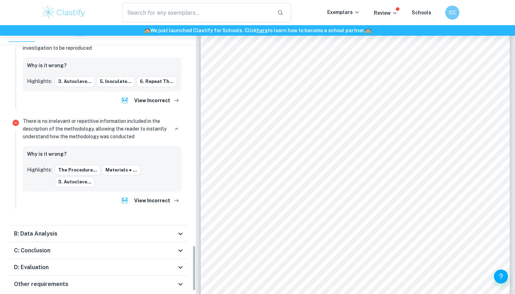
scroll to position [1299, 0]
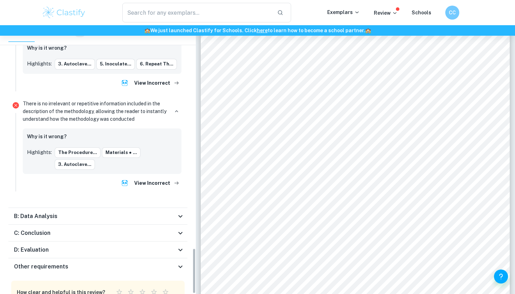
click at [88, 208] on div "B: Data Analysis" at bounding box center [97, 216] width 179 height 17
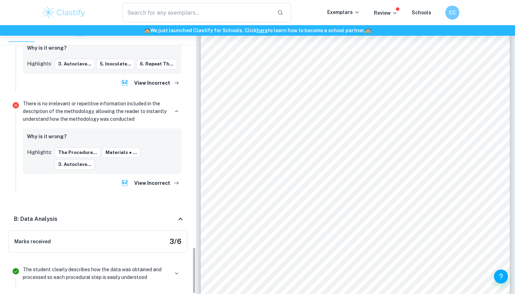
scroll to position [1284, 0]
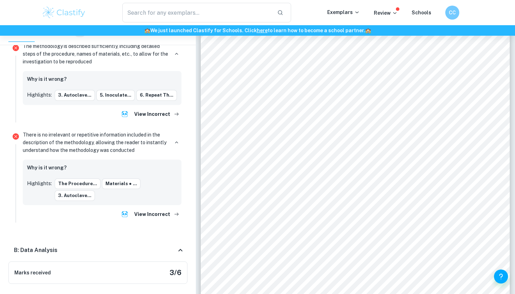
click at [103, 239] on div "B: Data Analysis" at bounding box center [97, 250] width 179 height 22
click at [91, 260] on div "C: Conclusion" at bounding box center [95, 264] width 162 height 8
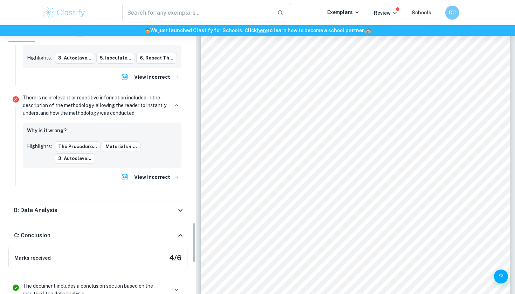
scroll to position [1341, 0]
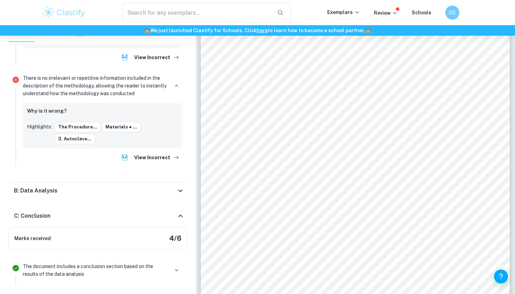
click at [103, 205] on div "C: Conclusion" at bounding box center [97, 216] width 179 height 22
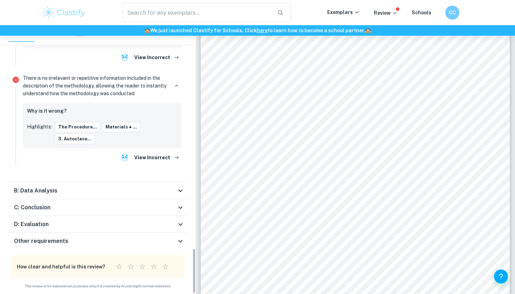
scroll to position [1316, 0]
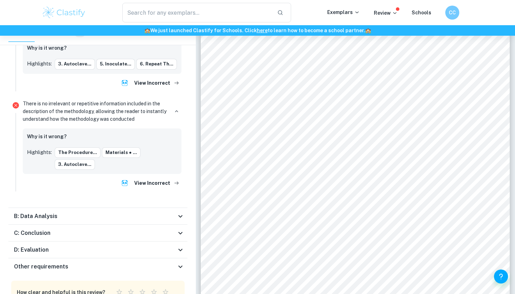
click at [101, 246] on div "D: Evaluation" at bounding box center [95, 250] width 162 height 8
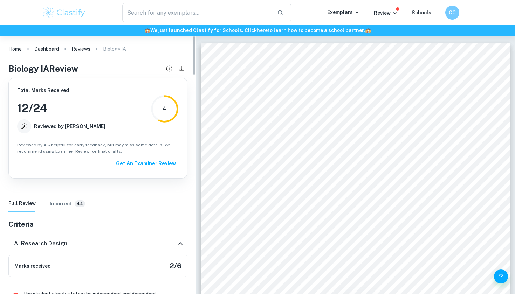
scroll to position [0, 0]
click at [28, 128] on icon at bounding box center [24, 127] width 8 height 8
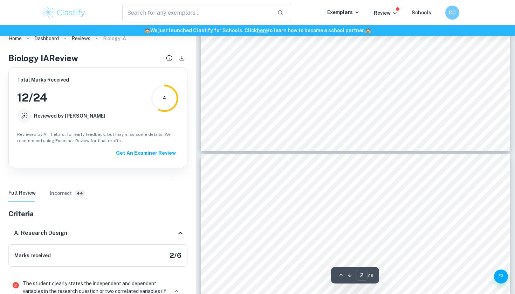
scroll to position [520, 0]
click at [292, 2] on div "​ Exemplars Review Schools CC" at bounding box center [257, 12] width 515 height 25
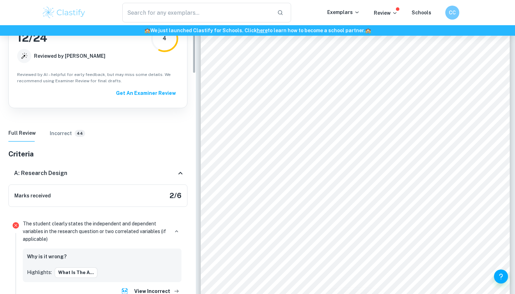
scroll to position [63, 0]
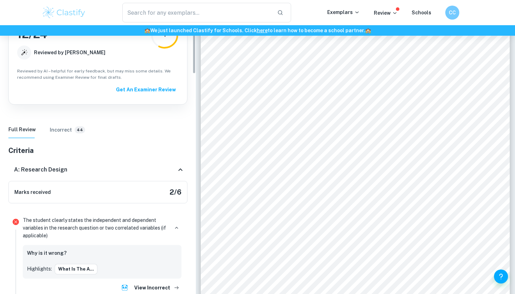
click at [65, 127] on h6 "Incorrect" at bounding box center [61, 130] width 22 height 8
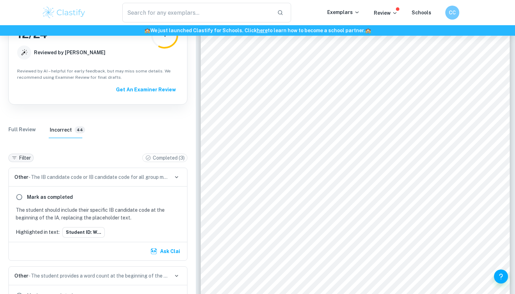
click at [25, 158] on p "Filter" at bounding box center [25, 158] width 12 height 8
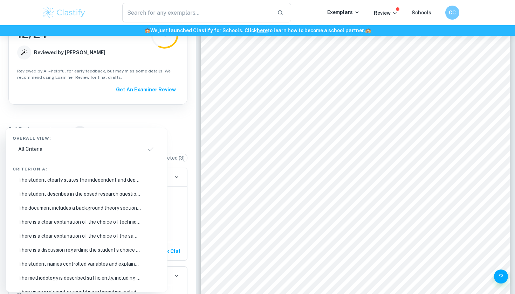
scroll to position [0, 0]
click at [55, 182] on p "The student clearly states the independent and dependent variables in the resea…" at bounding box center [79, 180] width 123 height 8
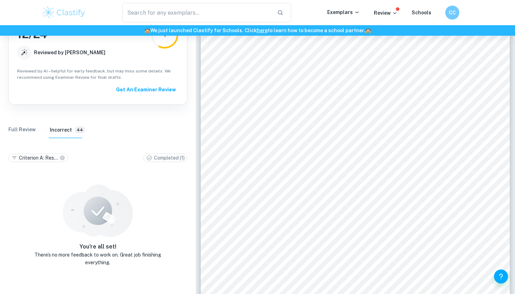
scroll to position [54, 0]
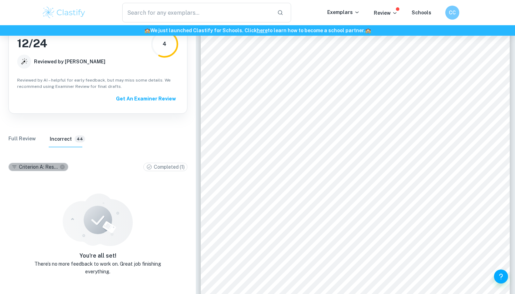
click at [50, 164] on p "Criterion A: Res ..." at bounding box center [38, 167] width 39 height 8
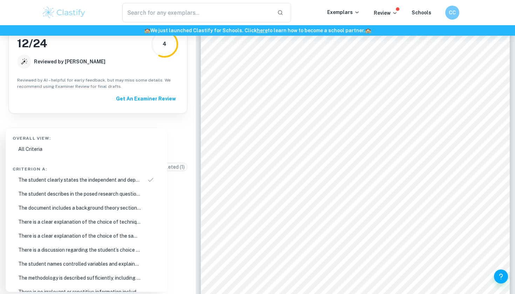
click at [49, 195] on p "The student describes in the posed research question the method of analysis con…" at bounding box center [79, 194] width 123 height 8
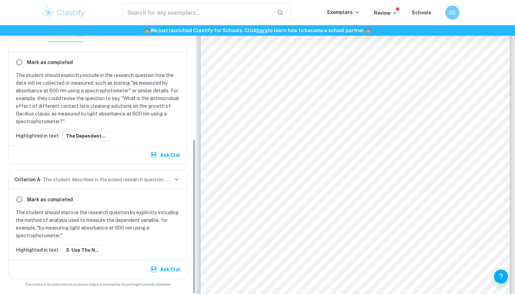
scroll to position [198, 0]
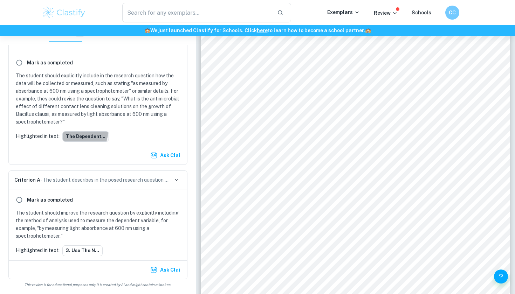
click at [80, 133] on button "The dependent..." at bounding box center [85, 136] width 47 height 11
type input "6"
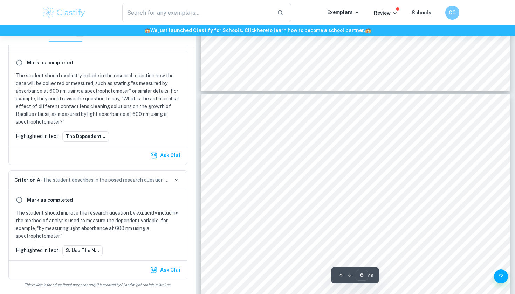
scroll to position [2149, 0]
click at [92, 135] on button "The dependent..." at bounding box center [85, 136] width 47 height 11
